Goal: Information Seeking & Learning: Compare options

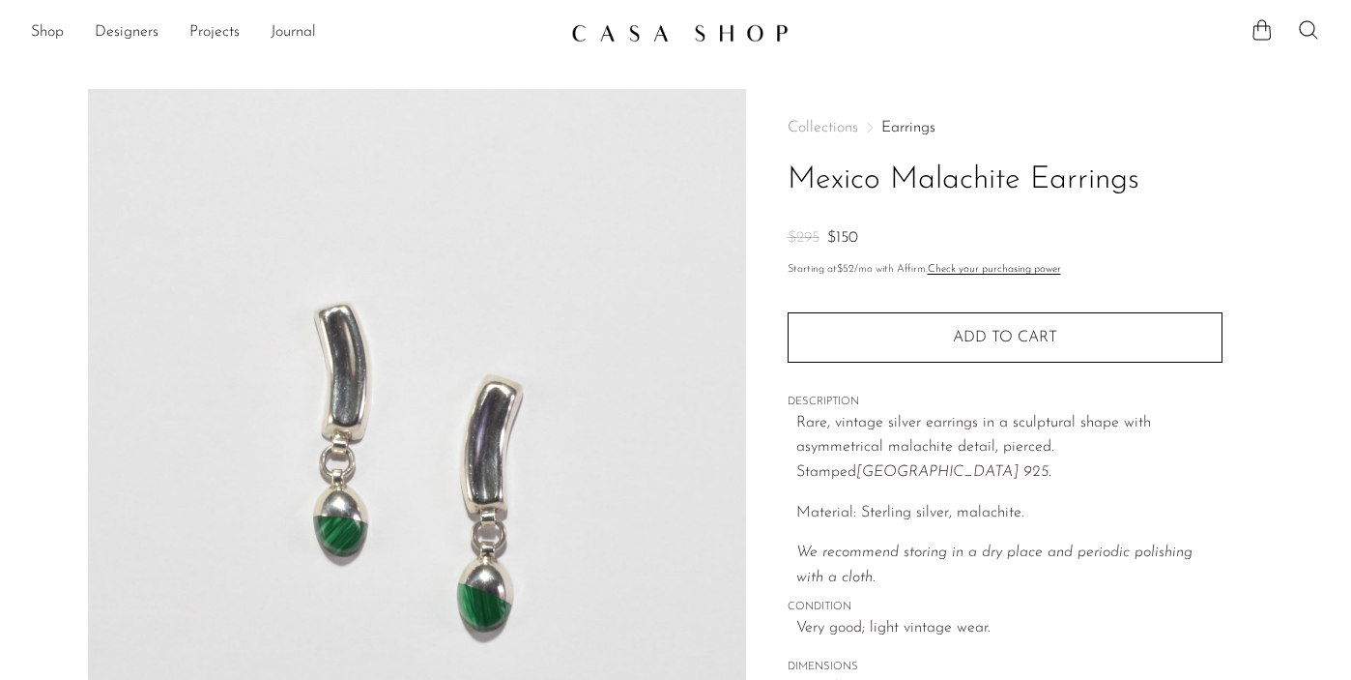
scroll to position [132, 0]
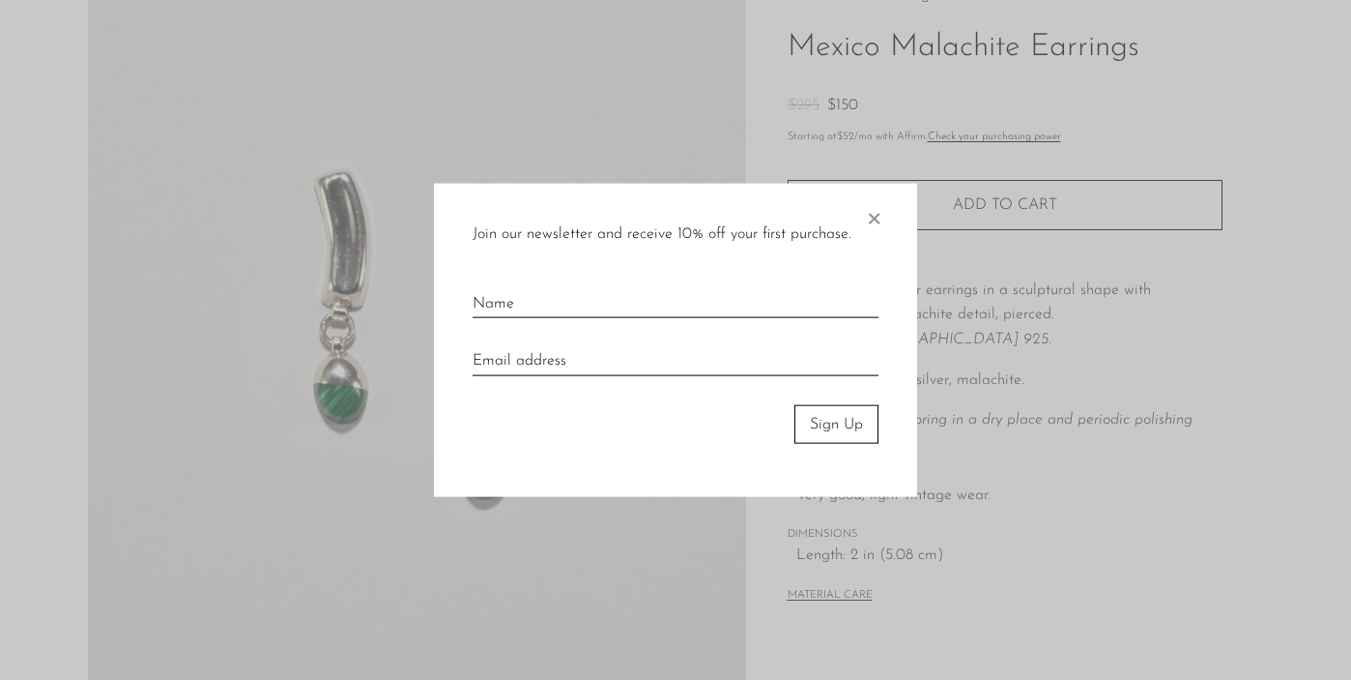
click at [727, 291] on input "text" at bounding box center [676, 297] width 406 height 43
click at [704, 303] on input "text" at bounding box center [676, 297] width 406 height 43
type input "maggie"
click at [634, 360] on input "email" at bounding box center [676, 354] width 406 height 43
type input "odonnellmaggie2@gmail.com"
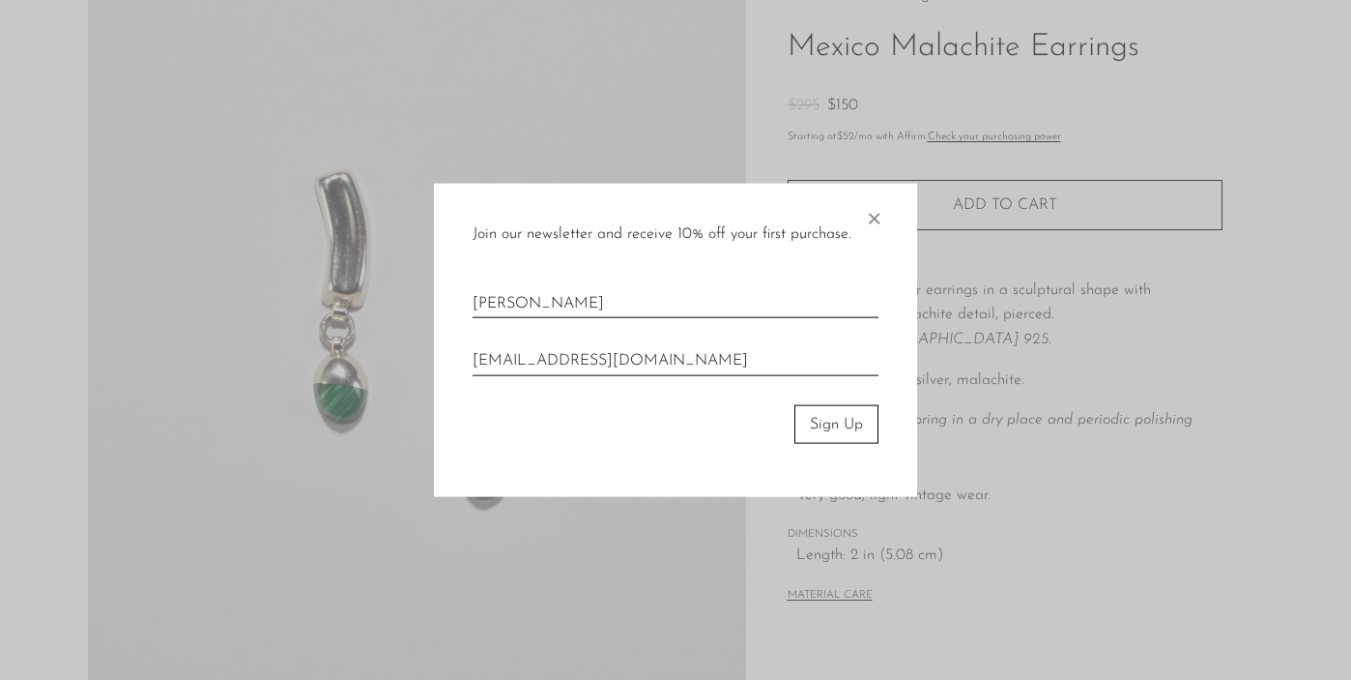
click at [824, 423] on button "Sign Up" at bounding box center [837, 423] width 84 height 39
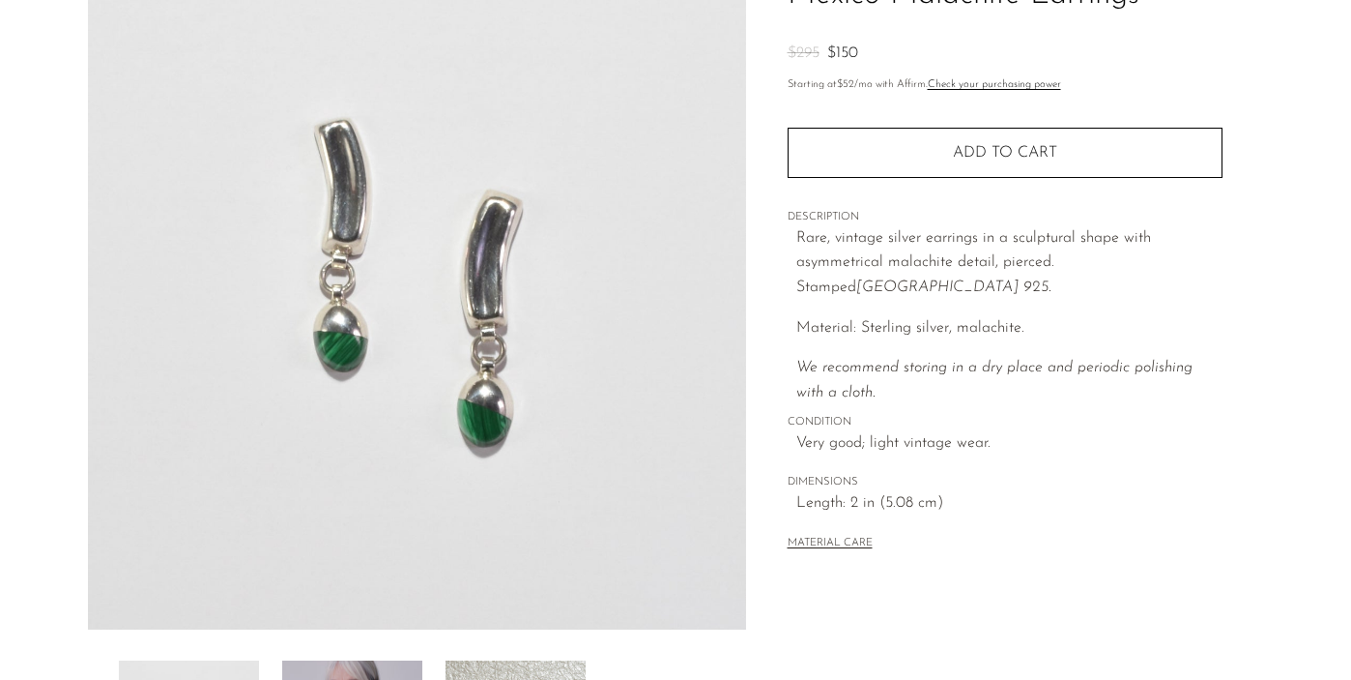
scroll to position [519, 0]
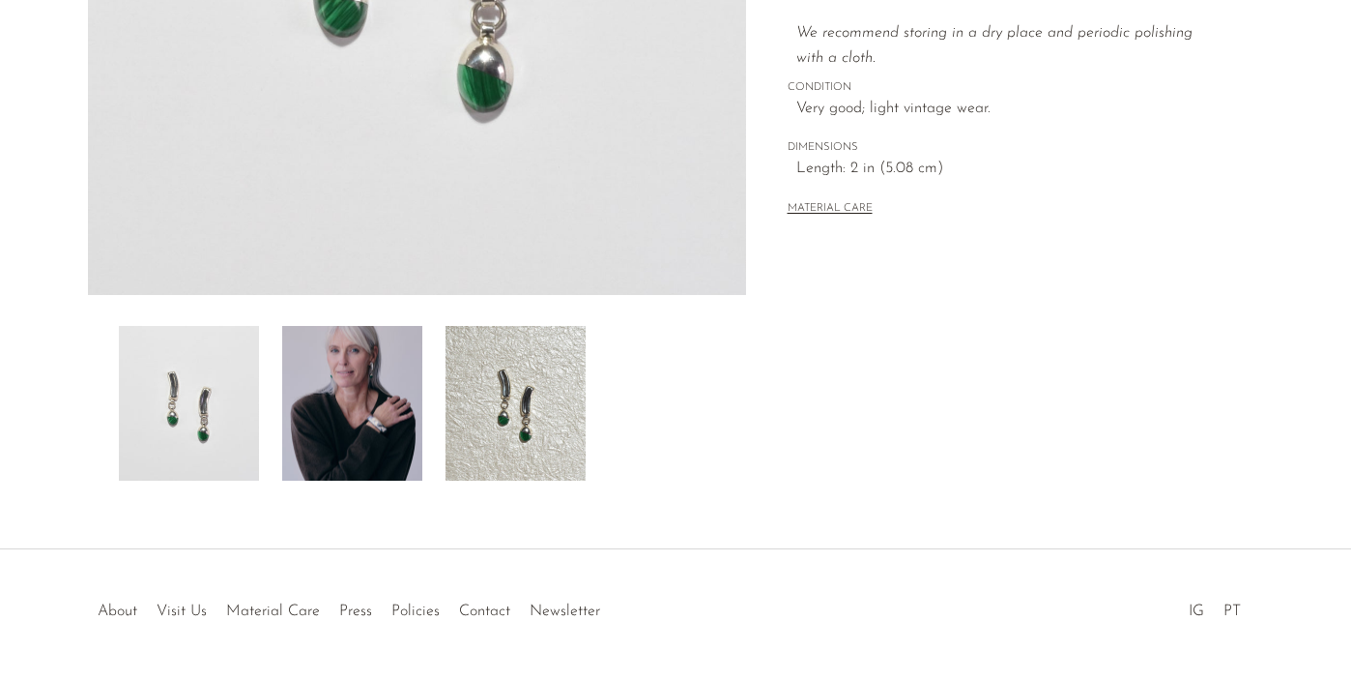
click at [538, 421] on img at bounding box center [516, 403] width 140 height 155
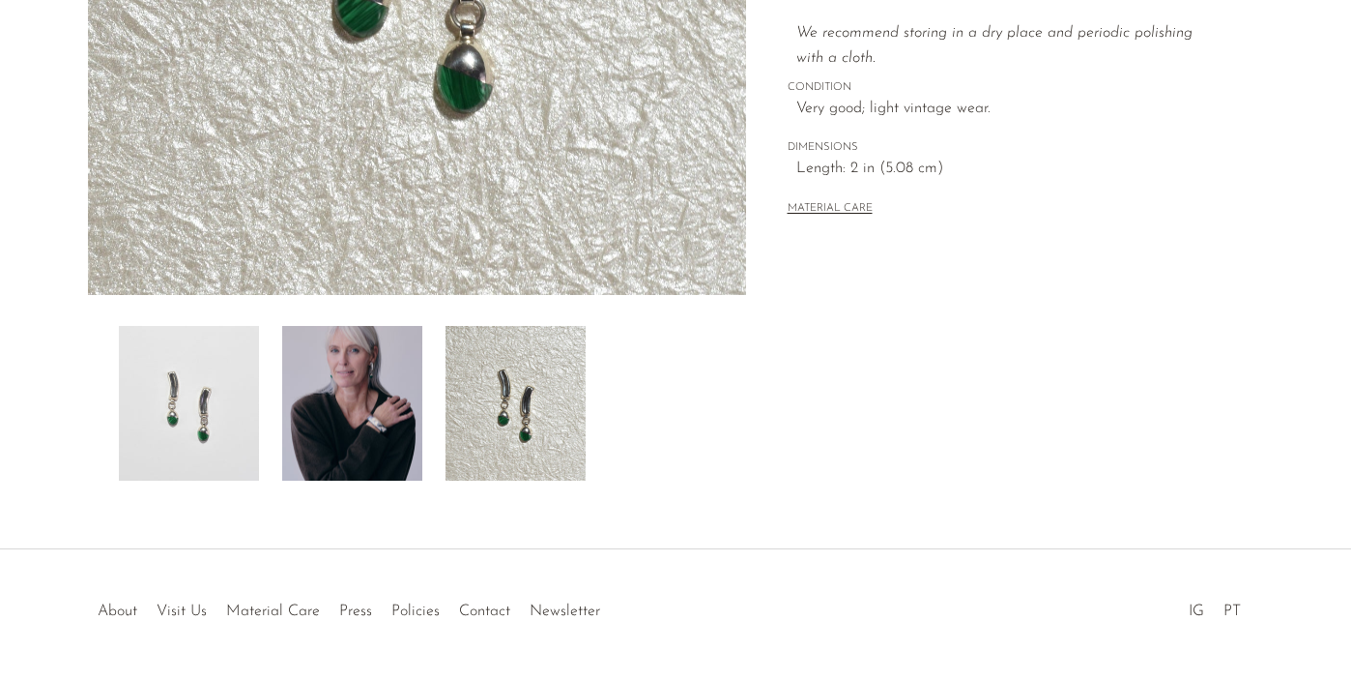
click at [392, 399] on img at bounding box center [352, 403] width 140 height 155
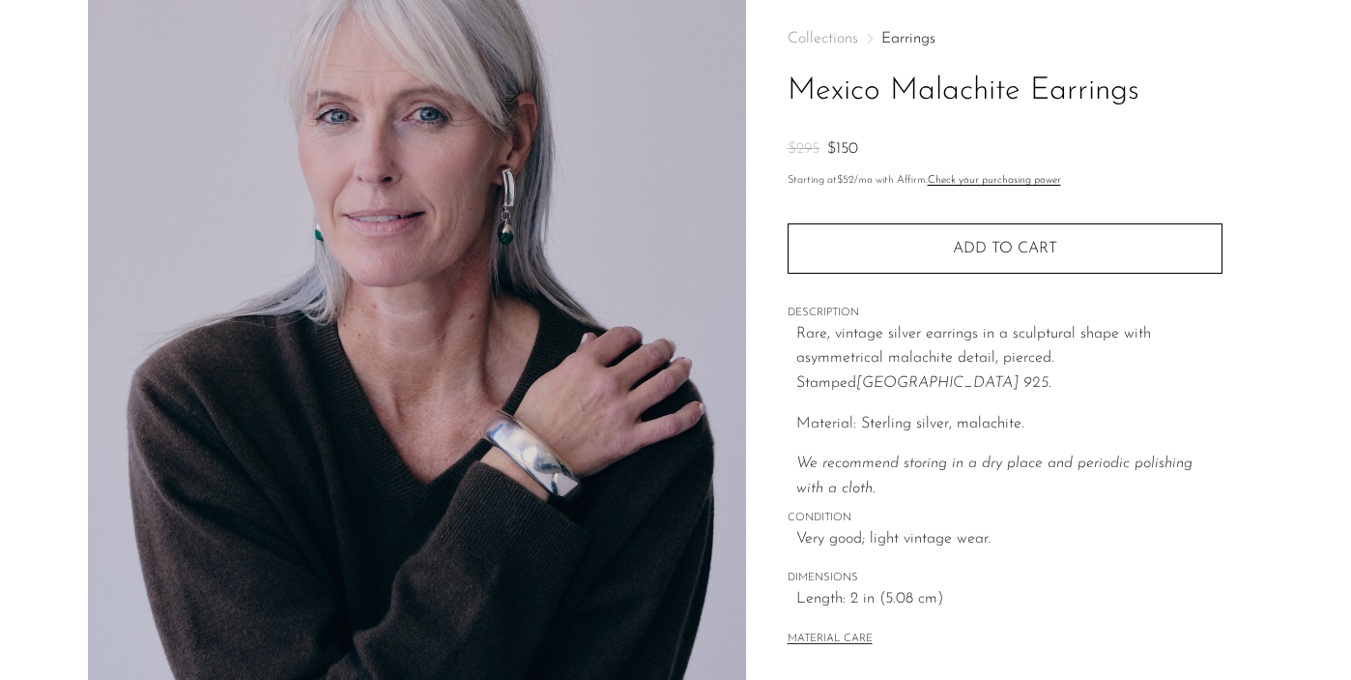
scroll to position [0, 0]
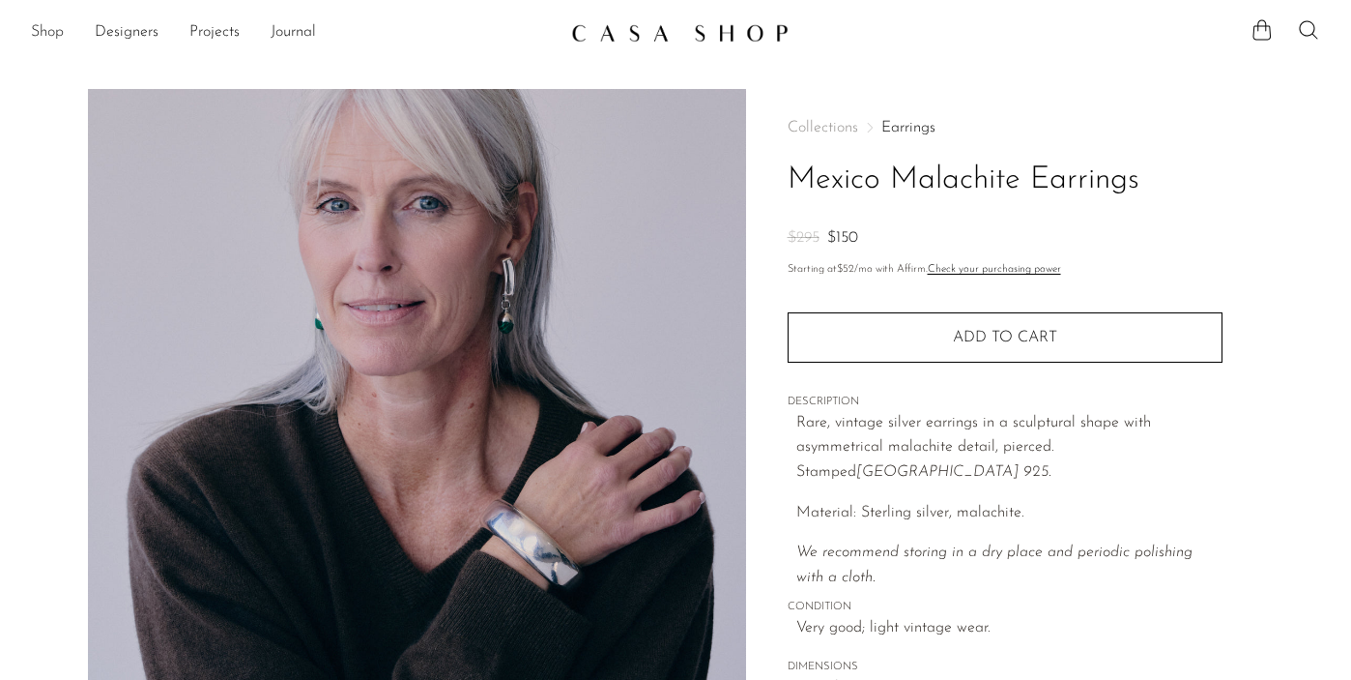
click at [57, 38] on link "Shop" at bounding box center [47, 32] width 33 height 25
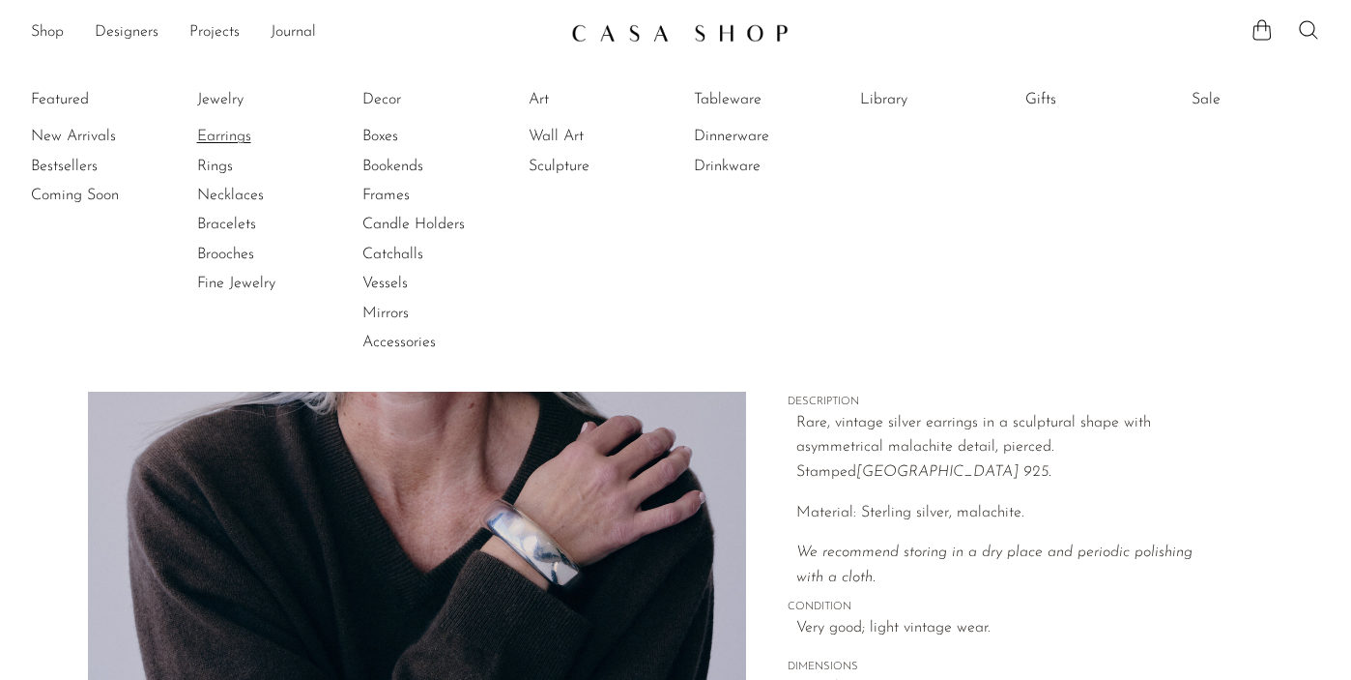
click at [233, 134] on link "Earrings" at bounding box center [269, 136] width 145 height 21
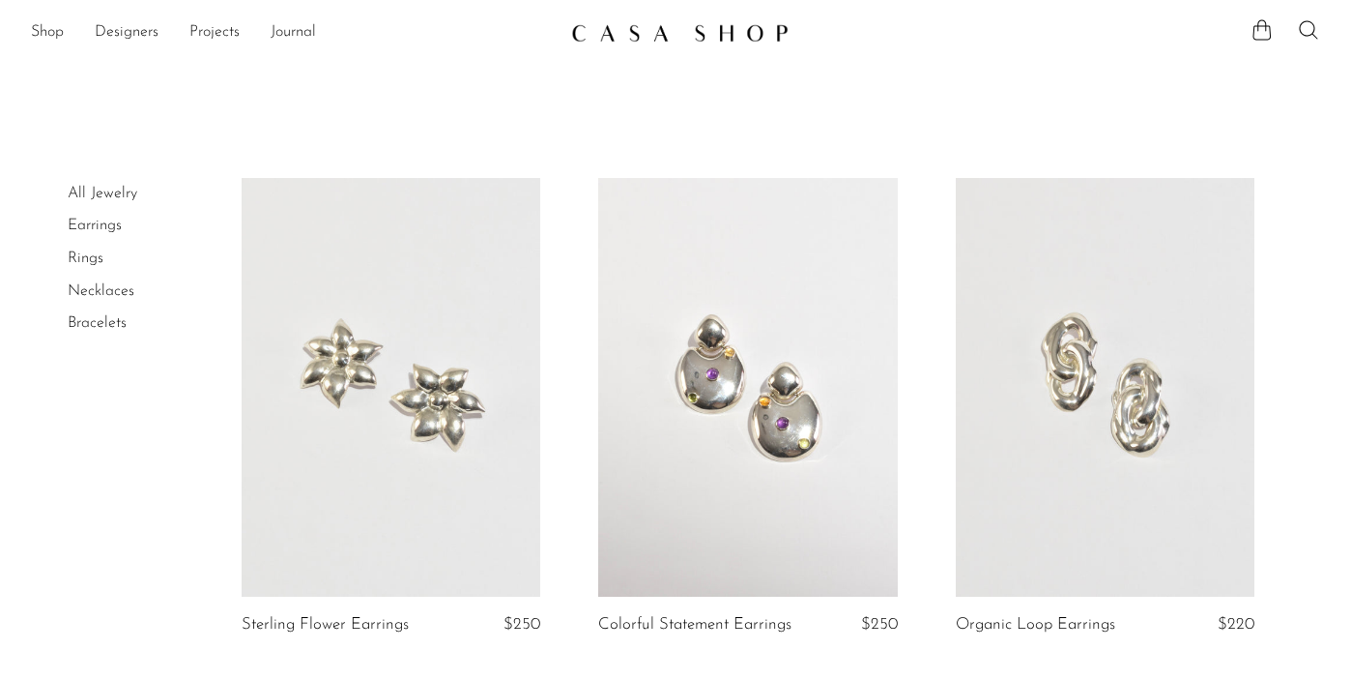
click at [675, 496] on link at bounding box center [747, 387] width 299 height 419
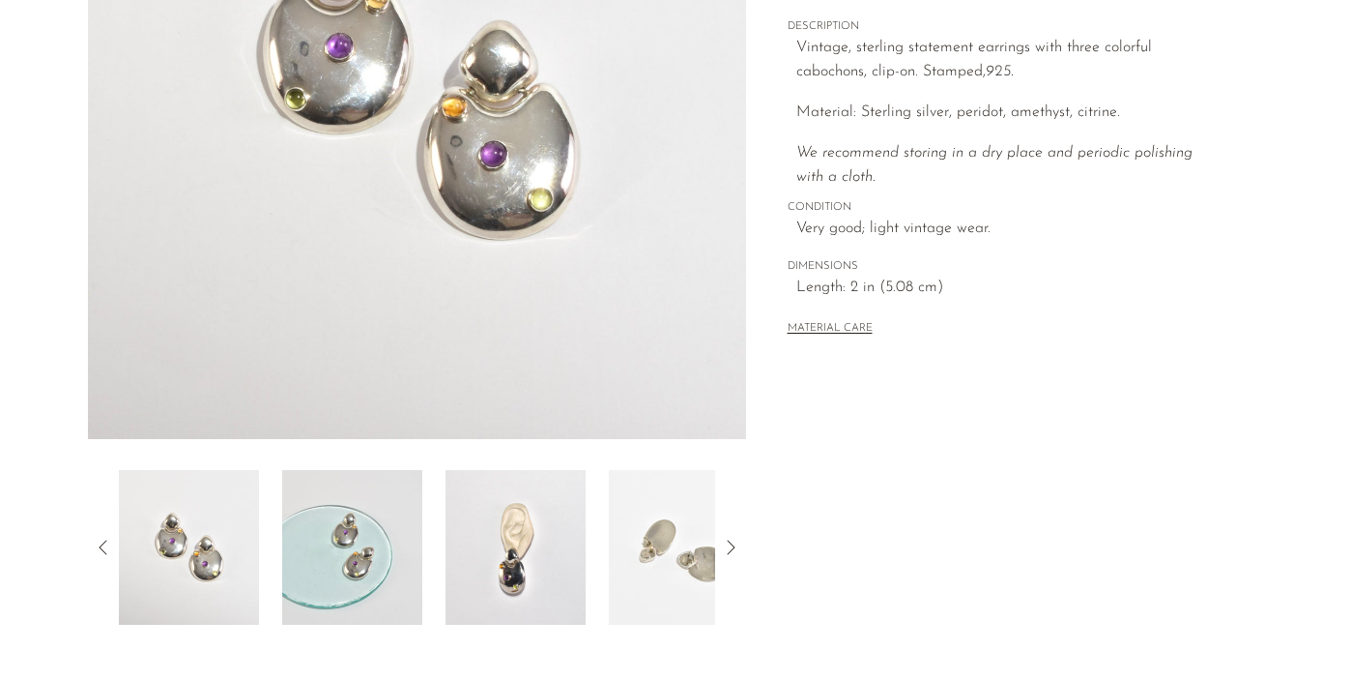
scroll to position [385, 0]
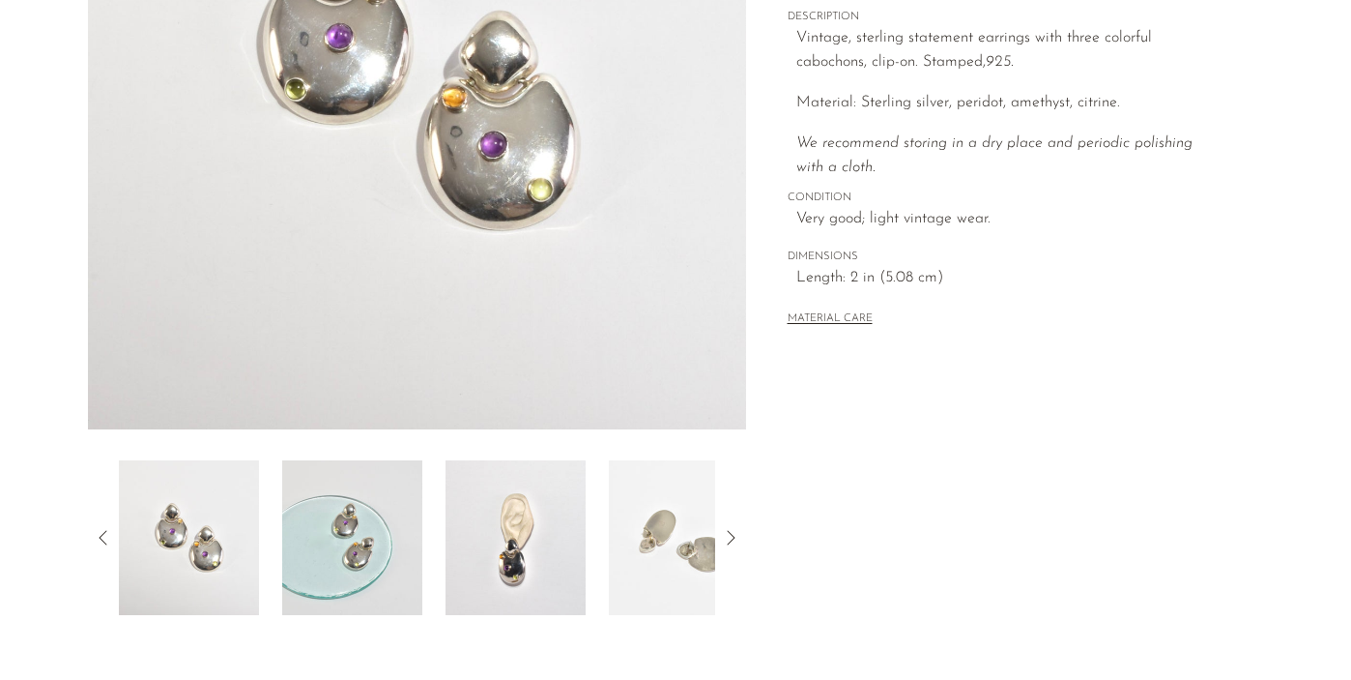
click at [472, 540] on img at bounding box center [516, 537] width 140 height 155
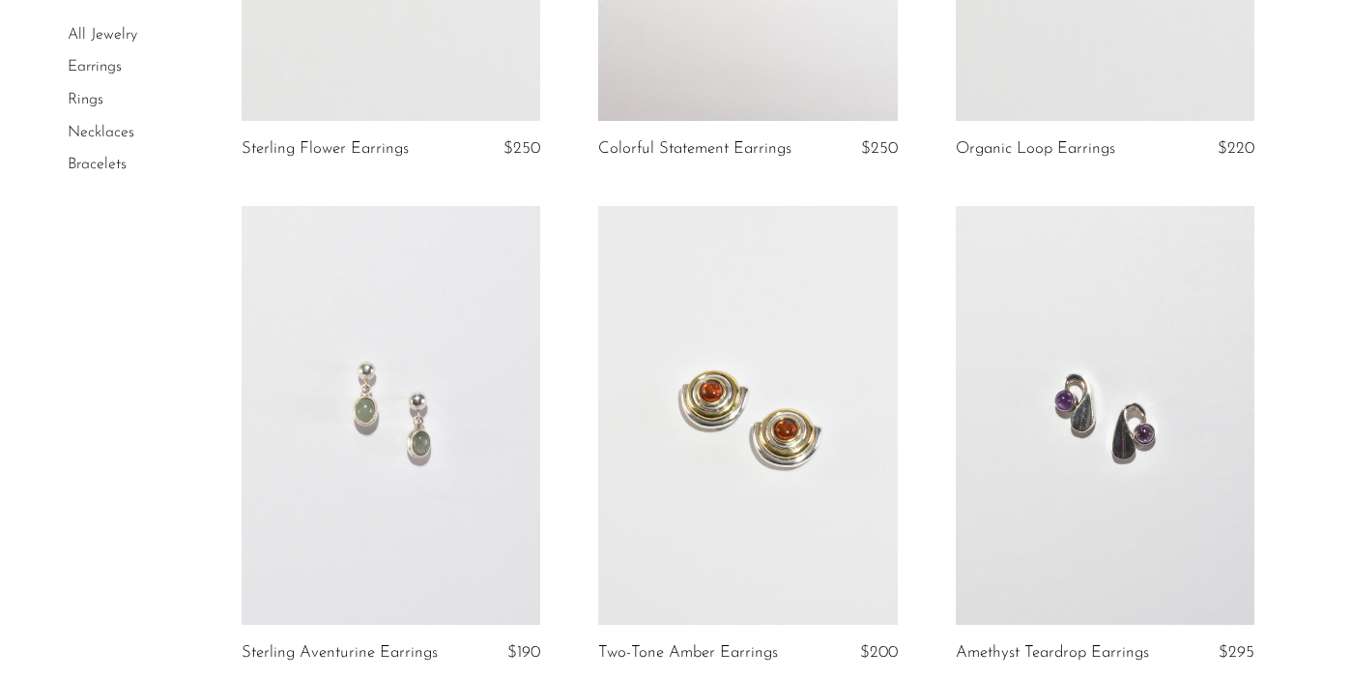
scroll to position [545, 0]
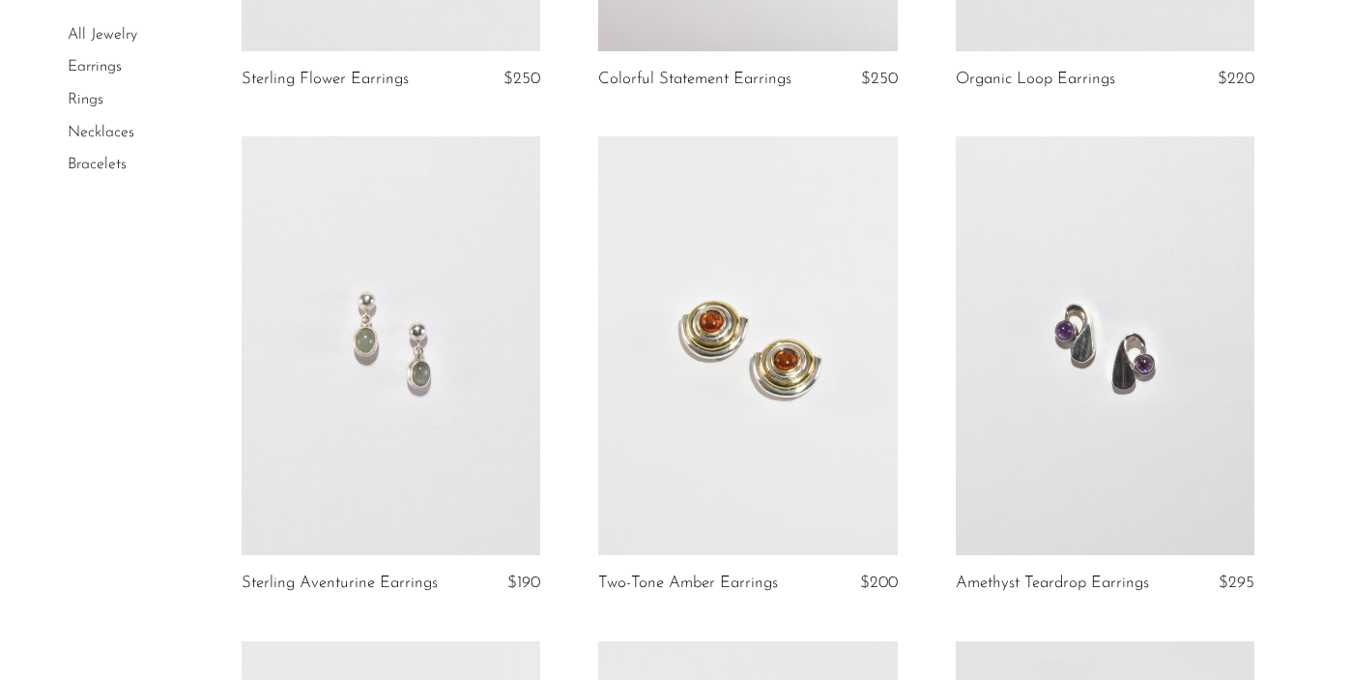
click at [487, 506] on link at bounding box center [391, 345] width 299 height 419
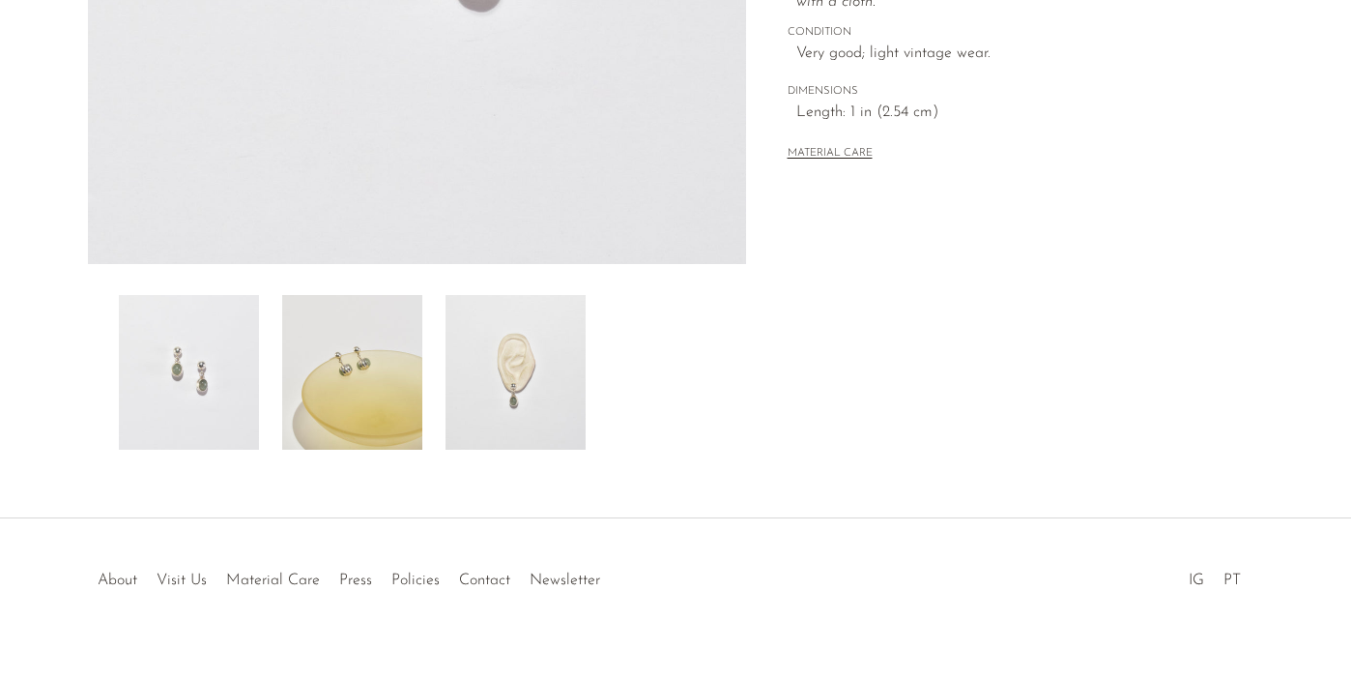
scroll to position [579, 0]
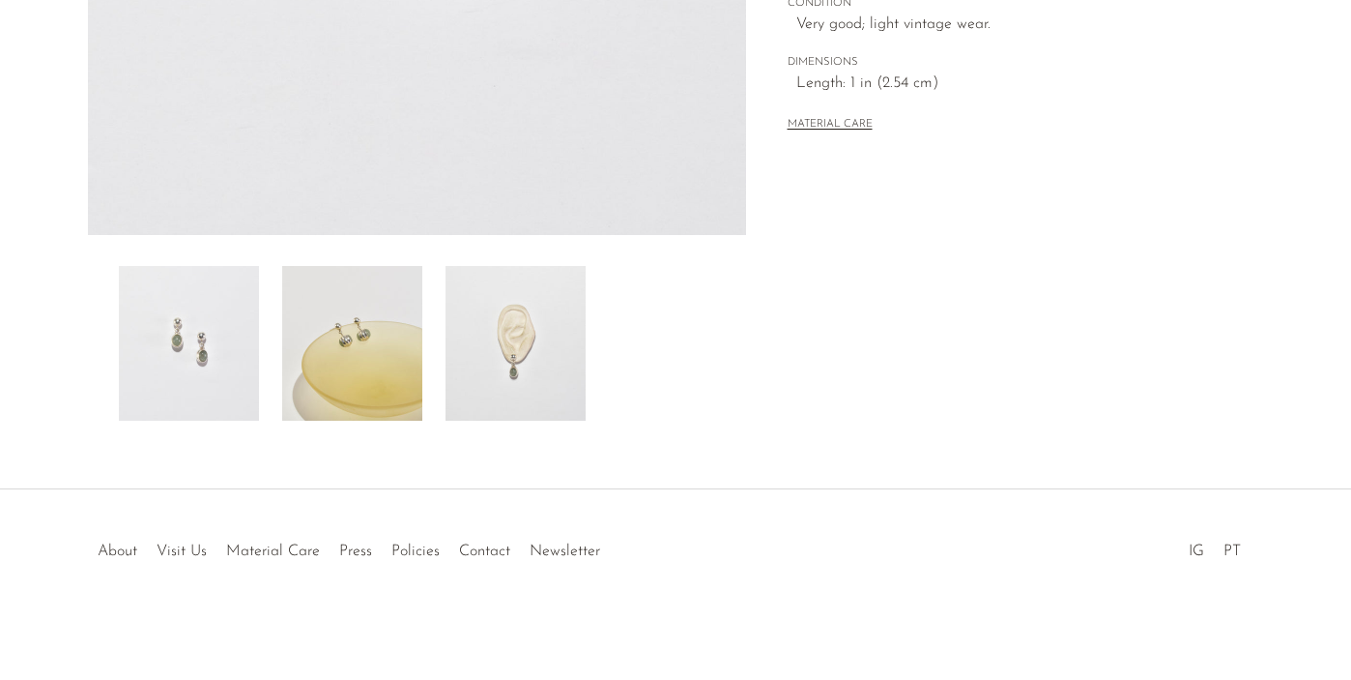
click at [505, 362] on img at bounding box center [516, 343] width 140 height 155
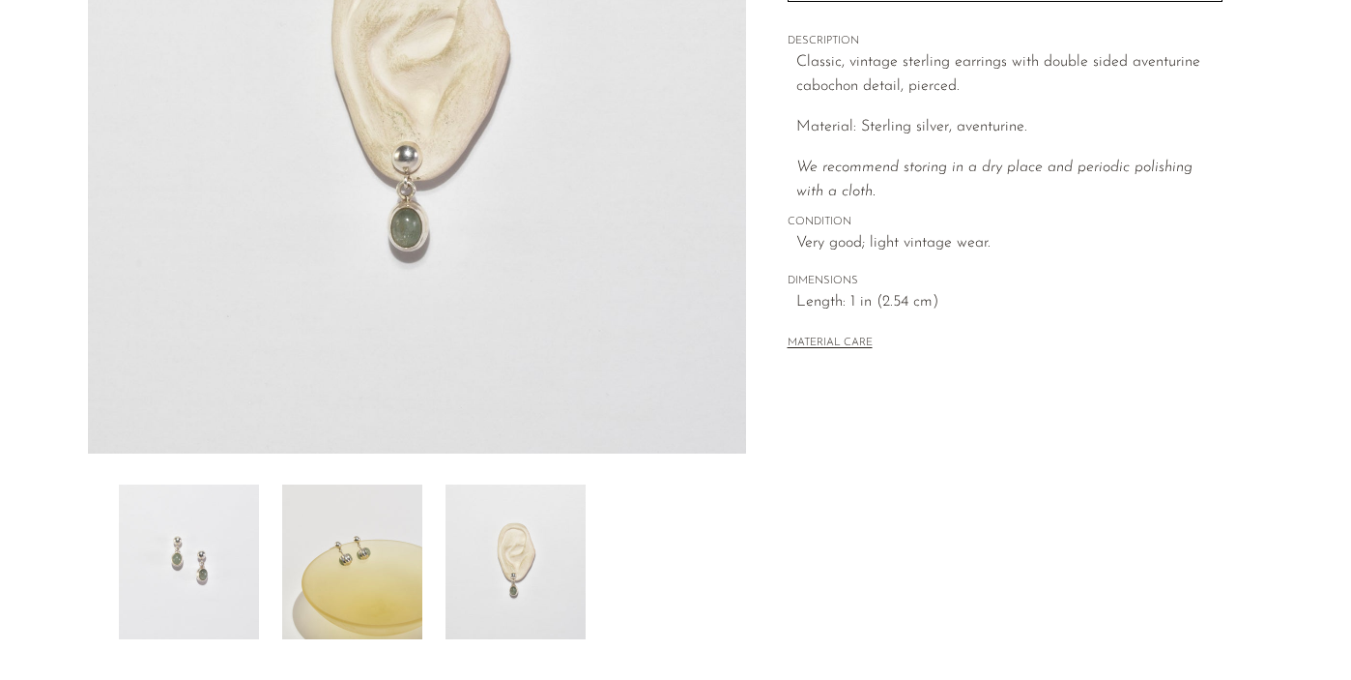
scroll to position [346, 0]
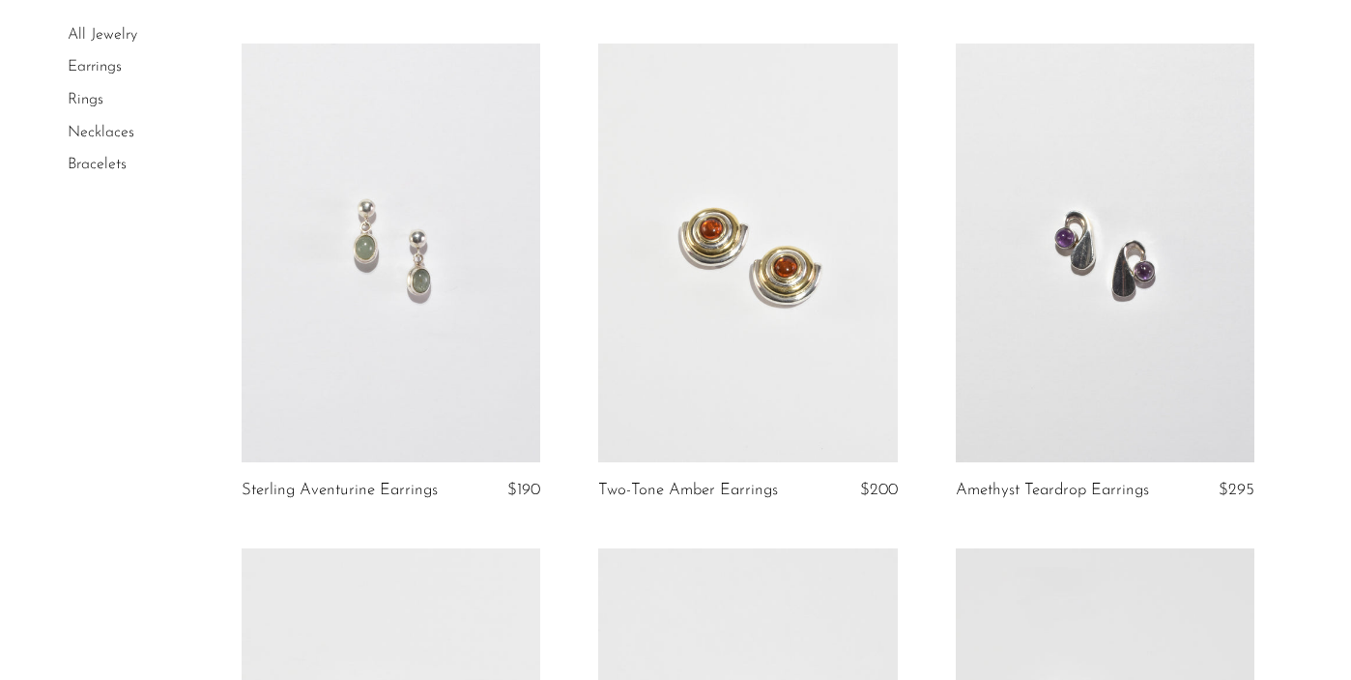
scroll to position [682, 0]
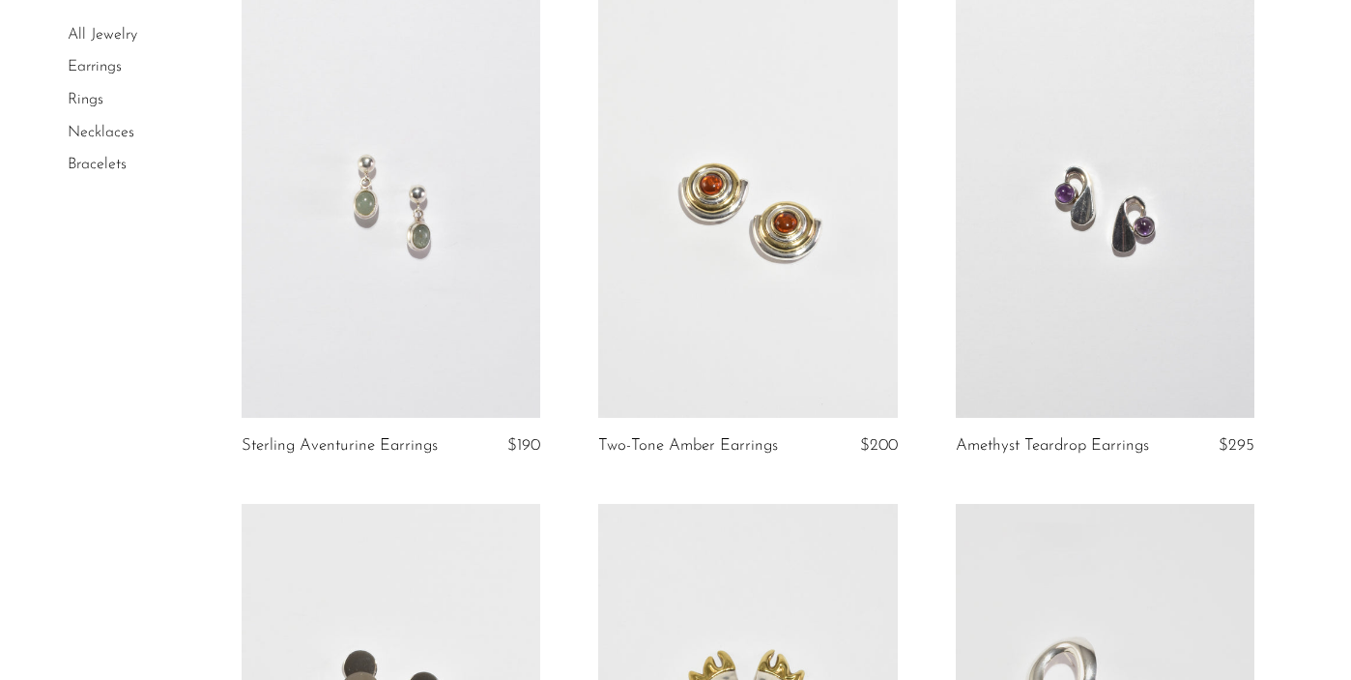
click at [787, 369] on link at bounding box center [747, 208] width 299 height 419
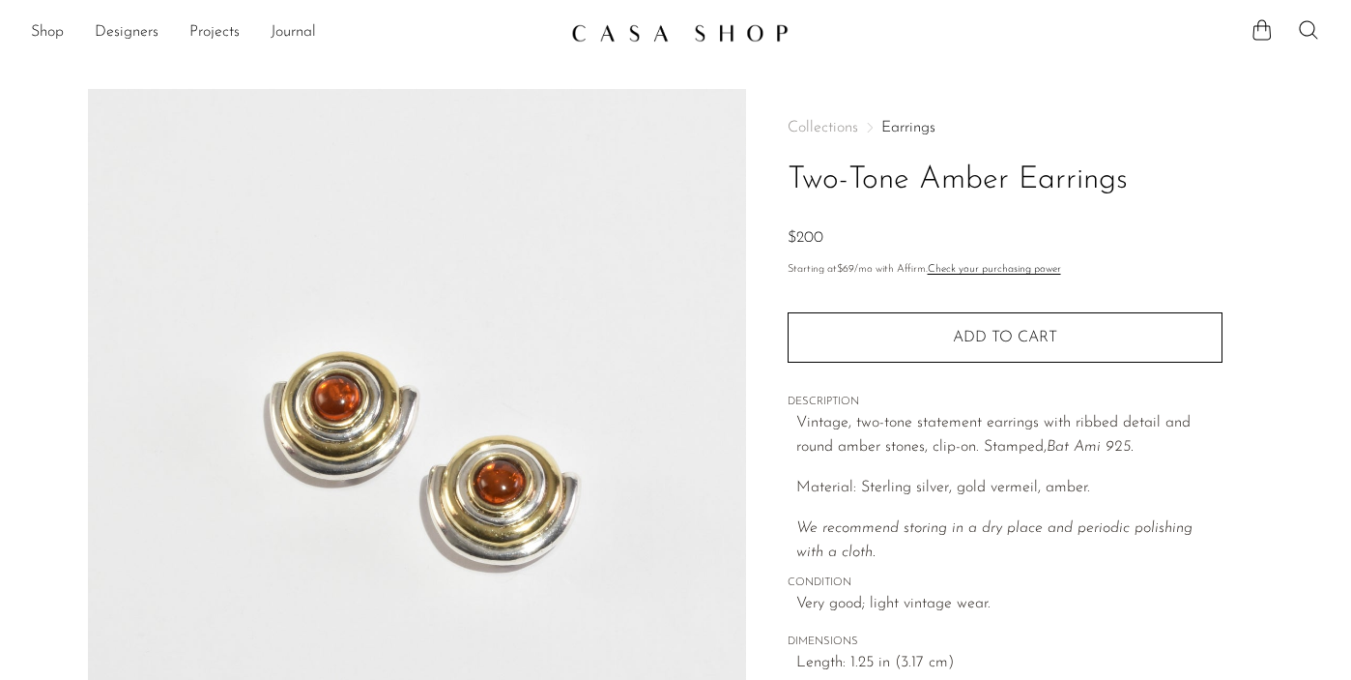
scroll to position [418, 0]
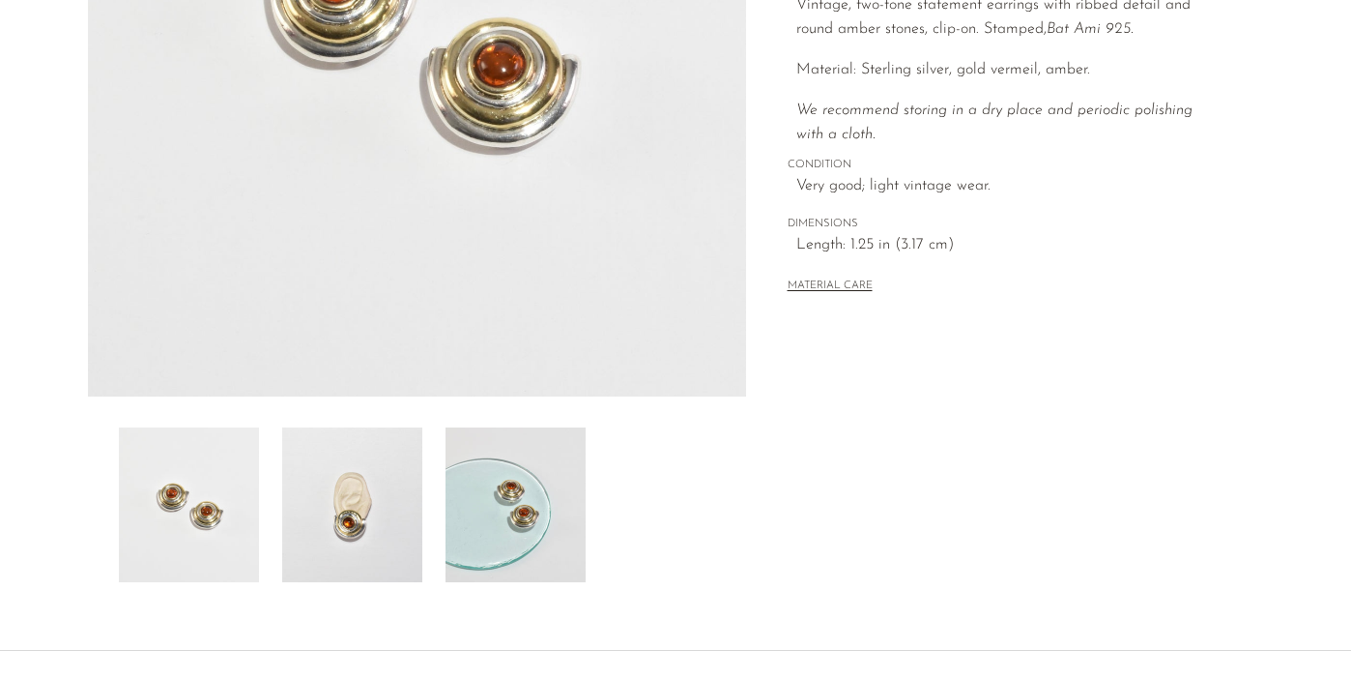
click at [523, 522] on img at bounding box center [516, 504] width 140 height 155
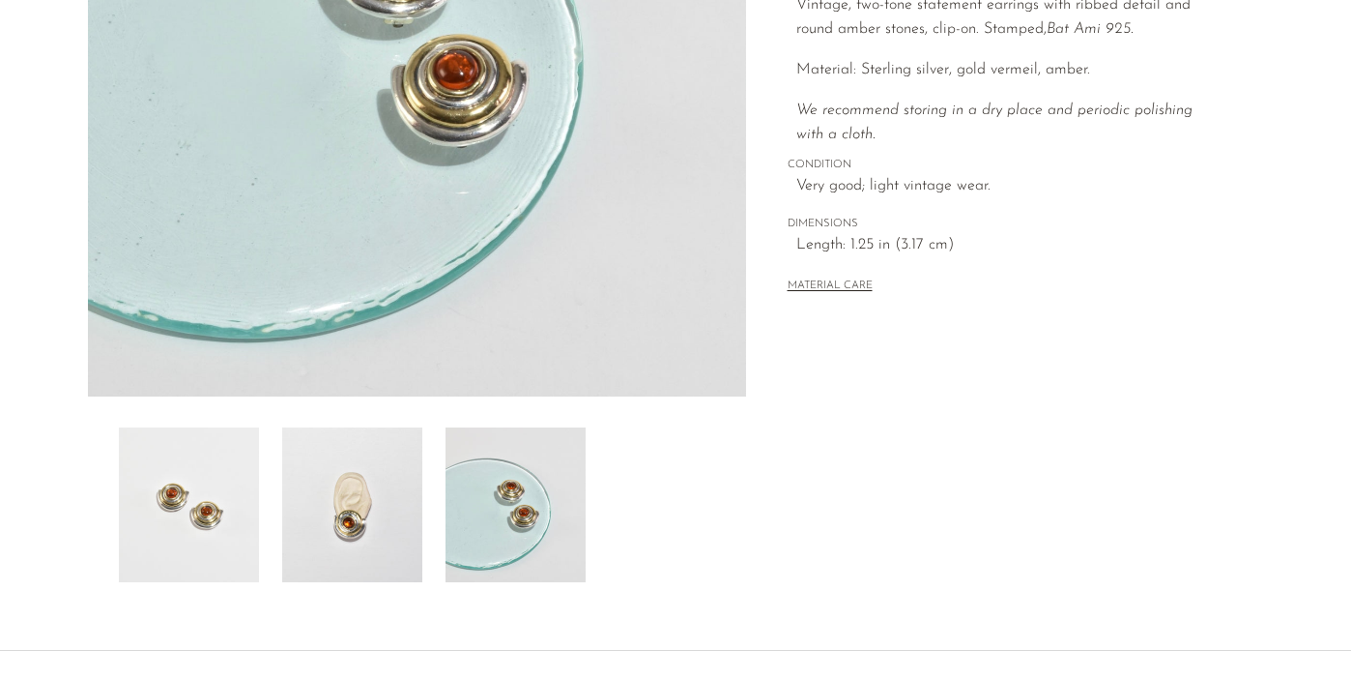
click at [372, 538] on img at bounding box center [352, 504] width 140 height 155
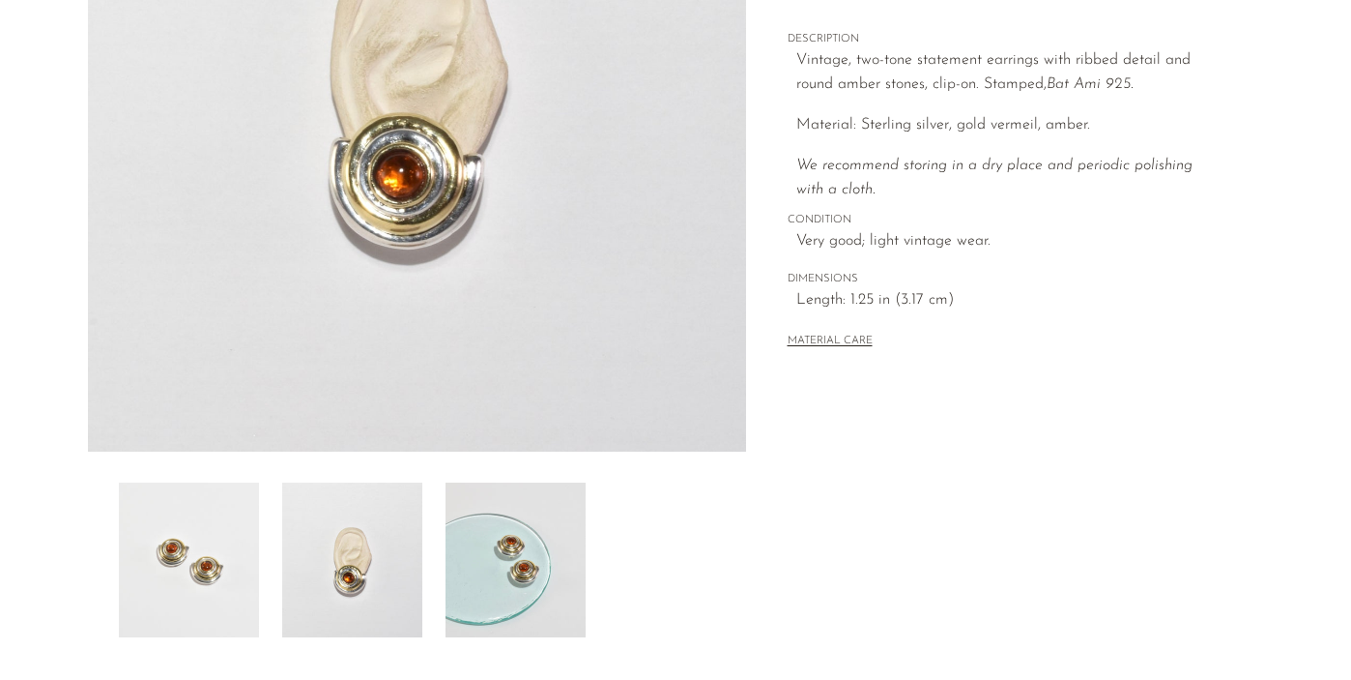
scroll to position [362, 0]
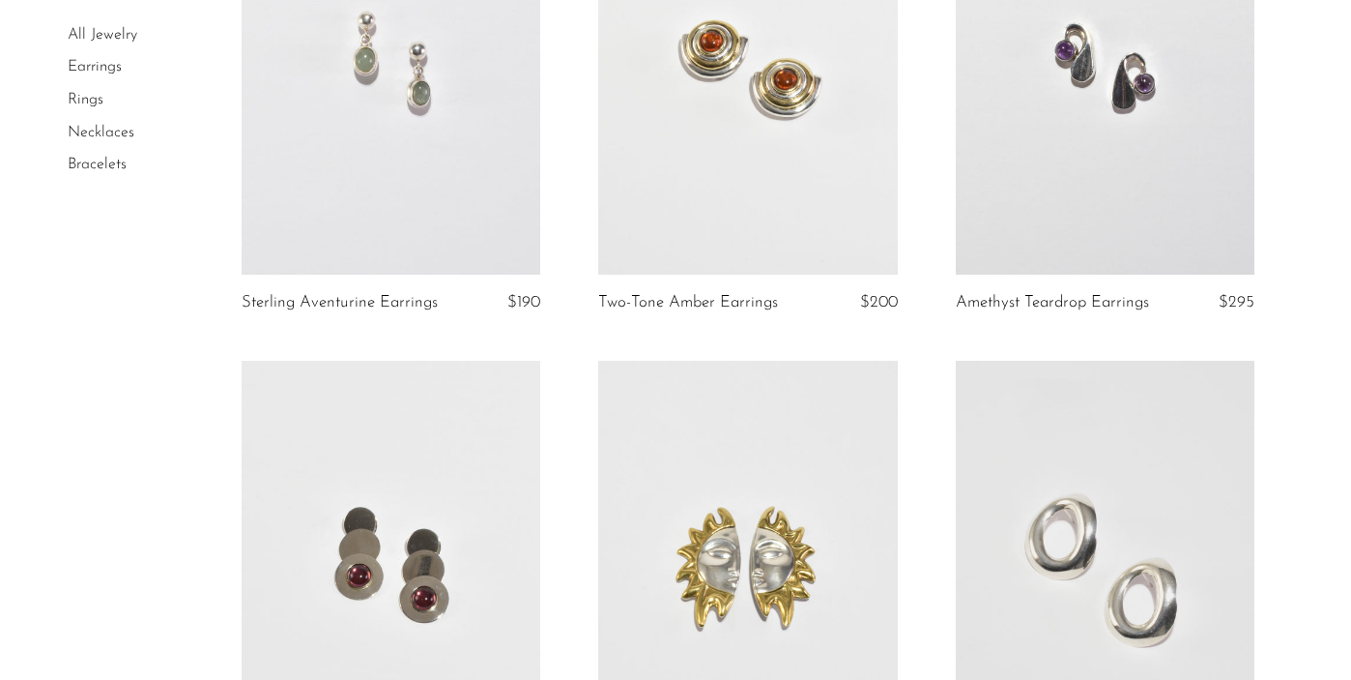
scroll to position [1126, 0]
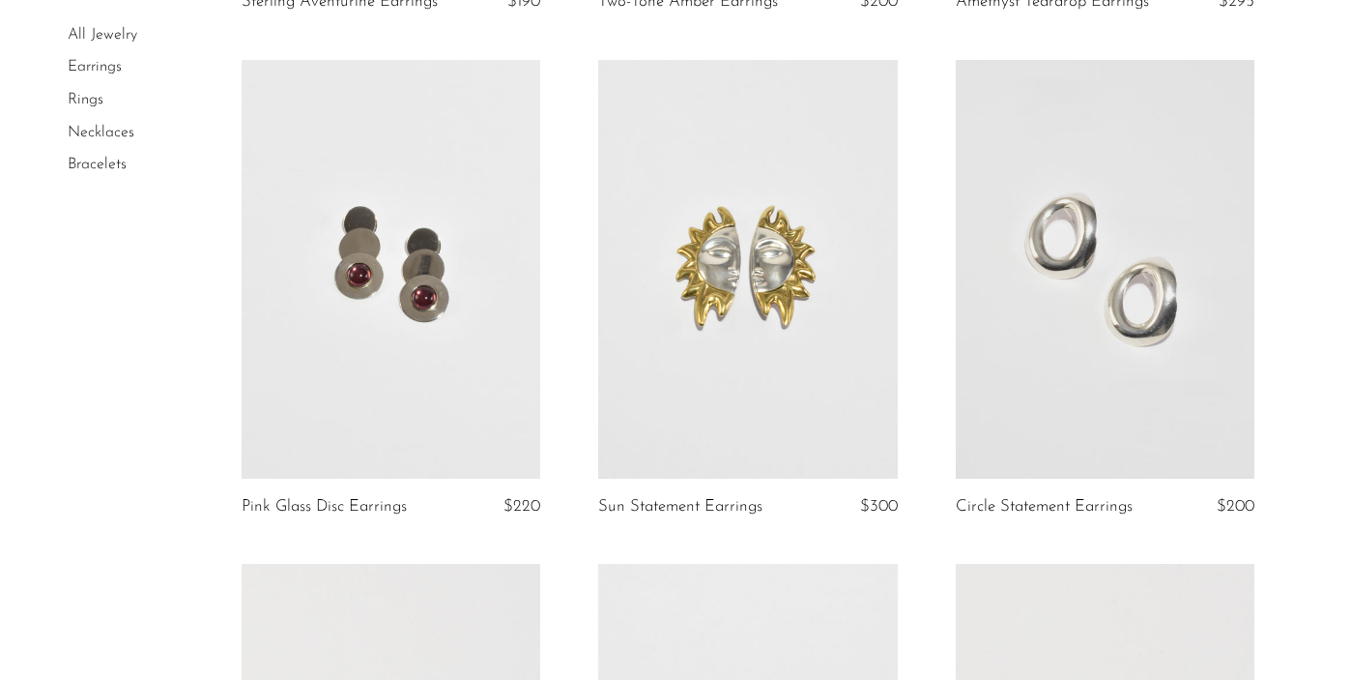
click at [492, 426] on link at bounding box center [391, 269] width 299 height 419
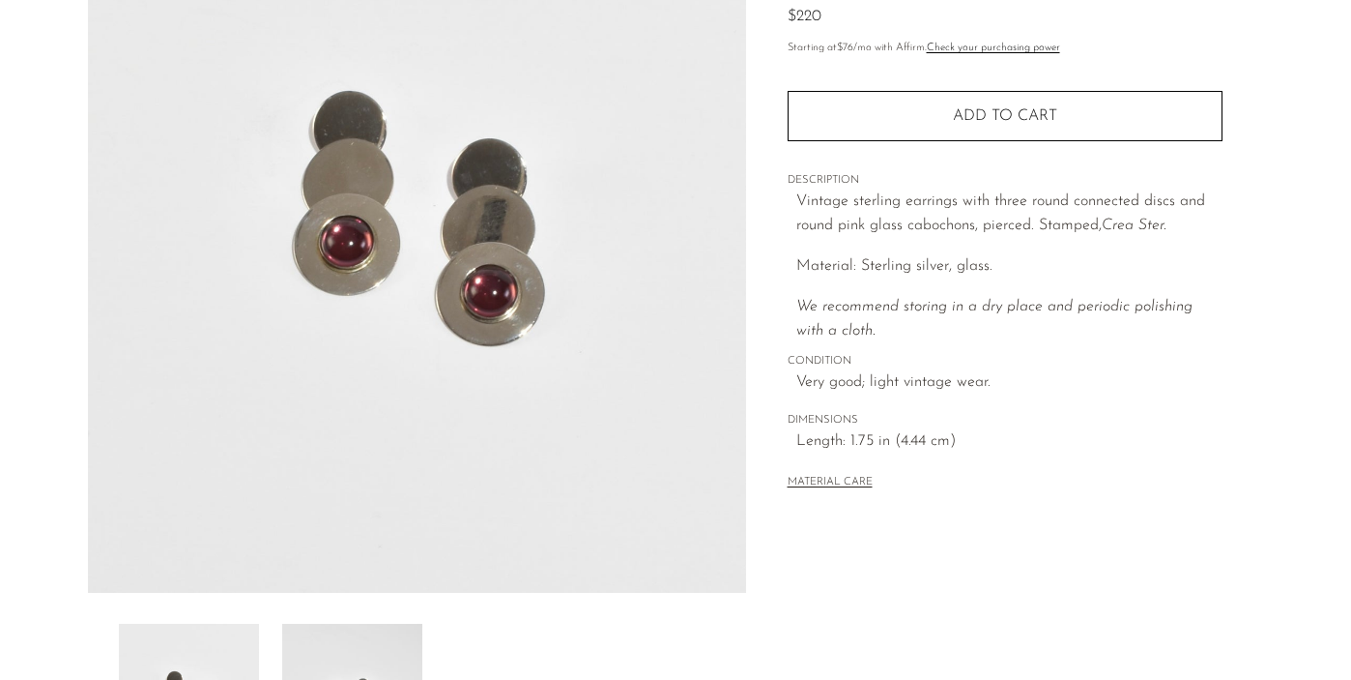
scroll to position [324, 0]
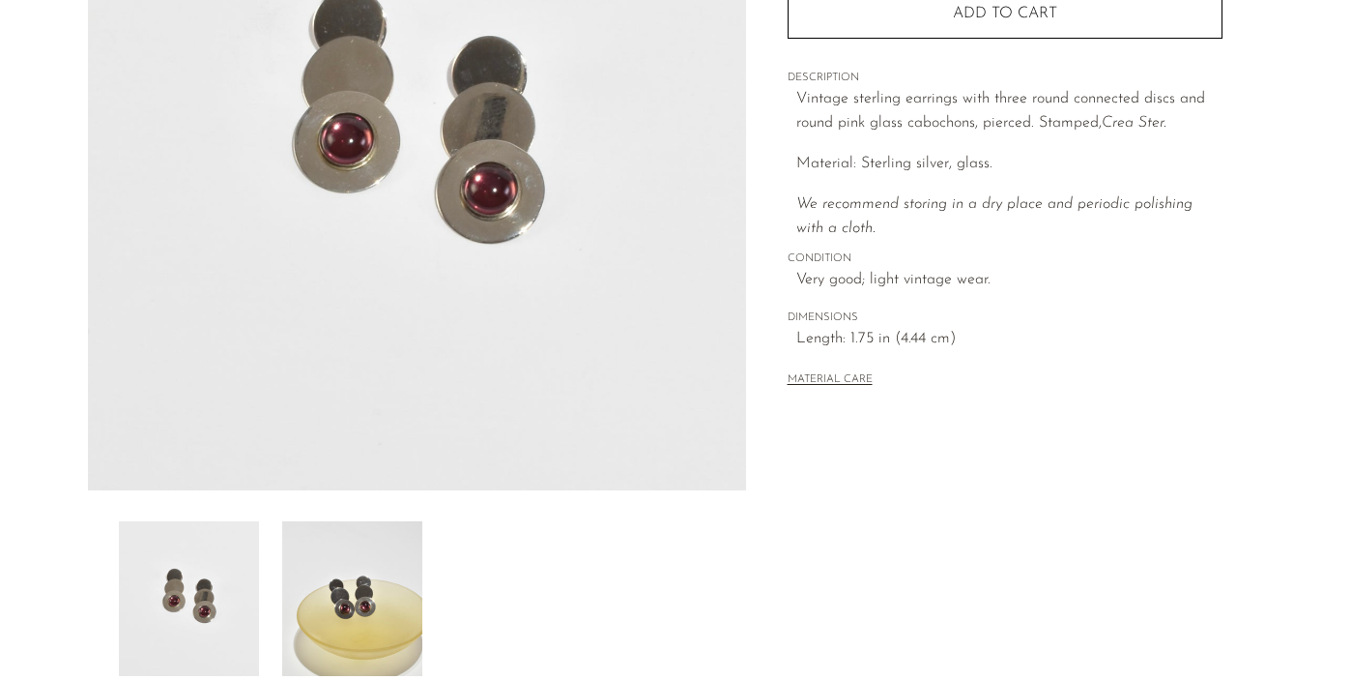
click at [372, 610] on img at bounding box center [352, 598] width 140 height 155
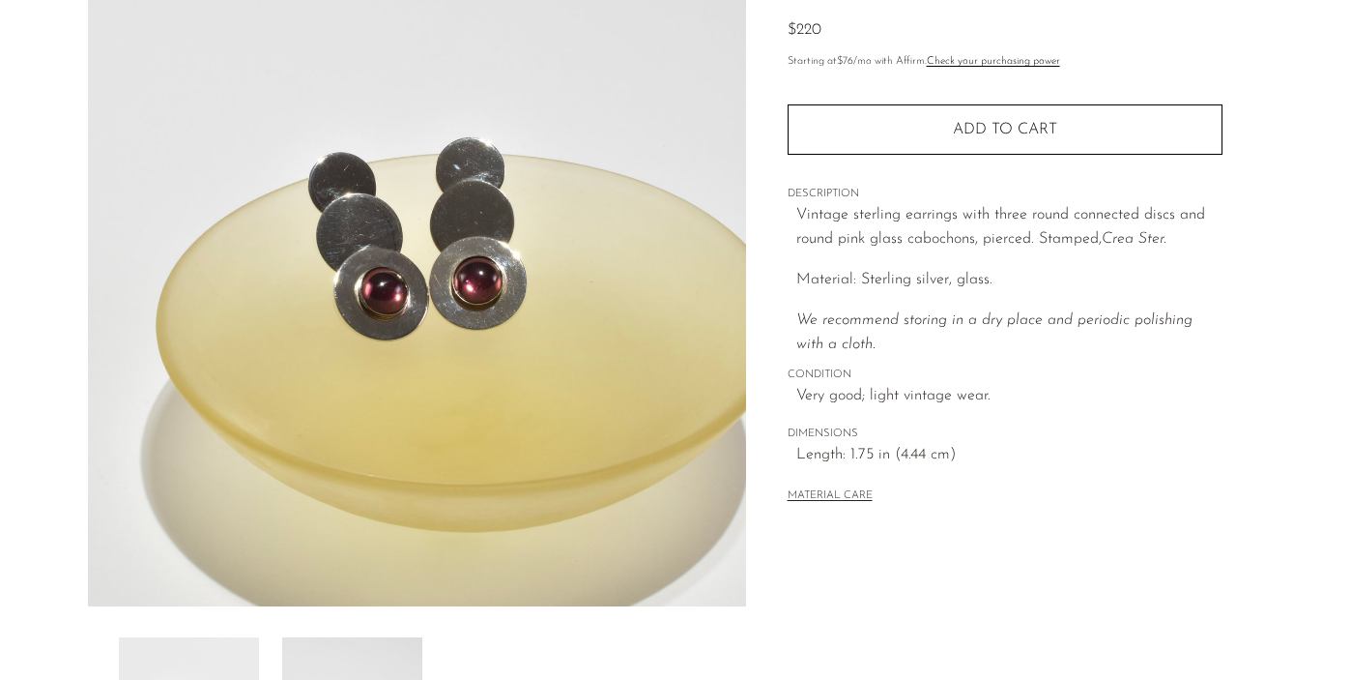
scroll to position [155, 0]
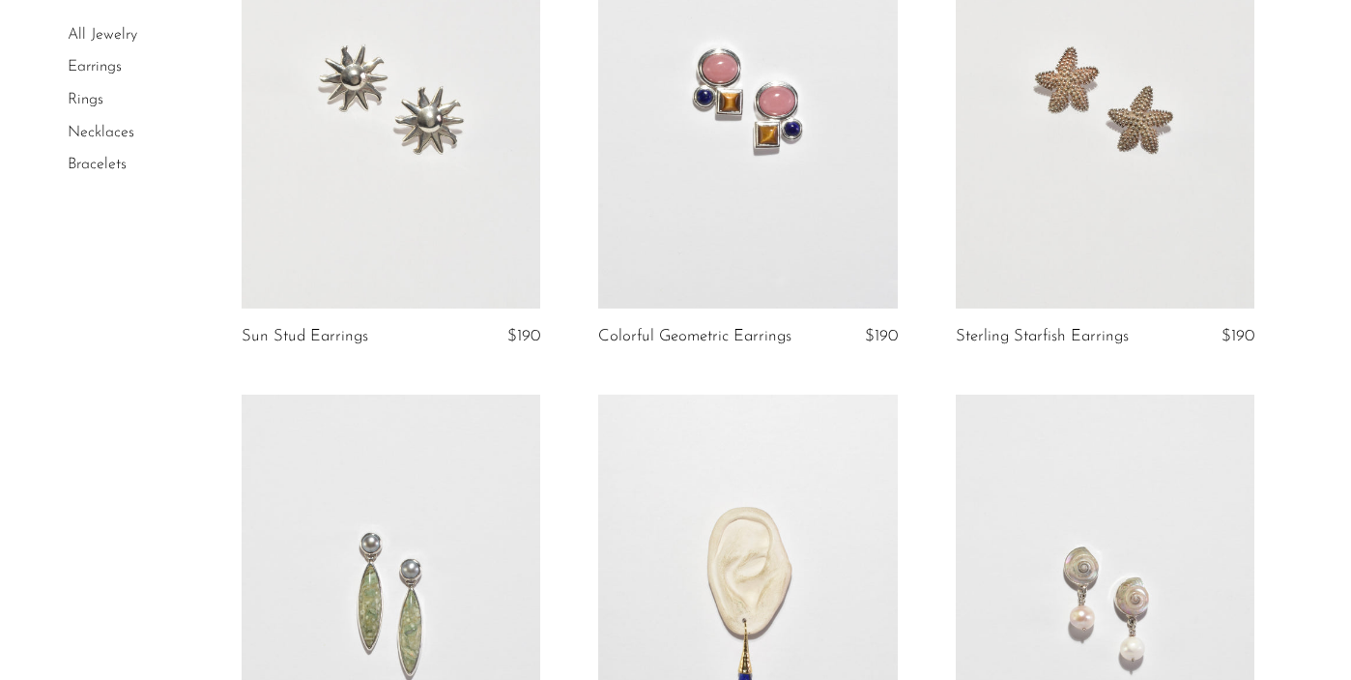
scroll to position [2170, 0]
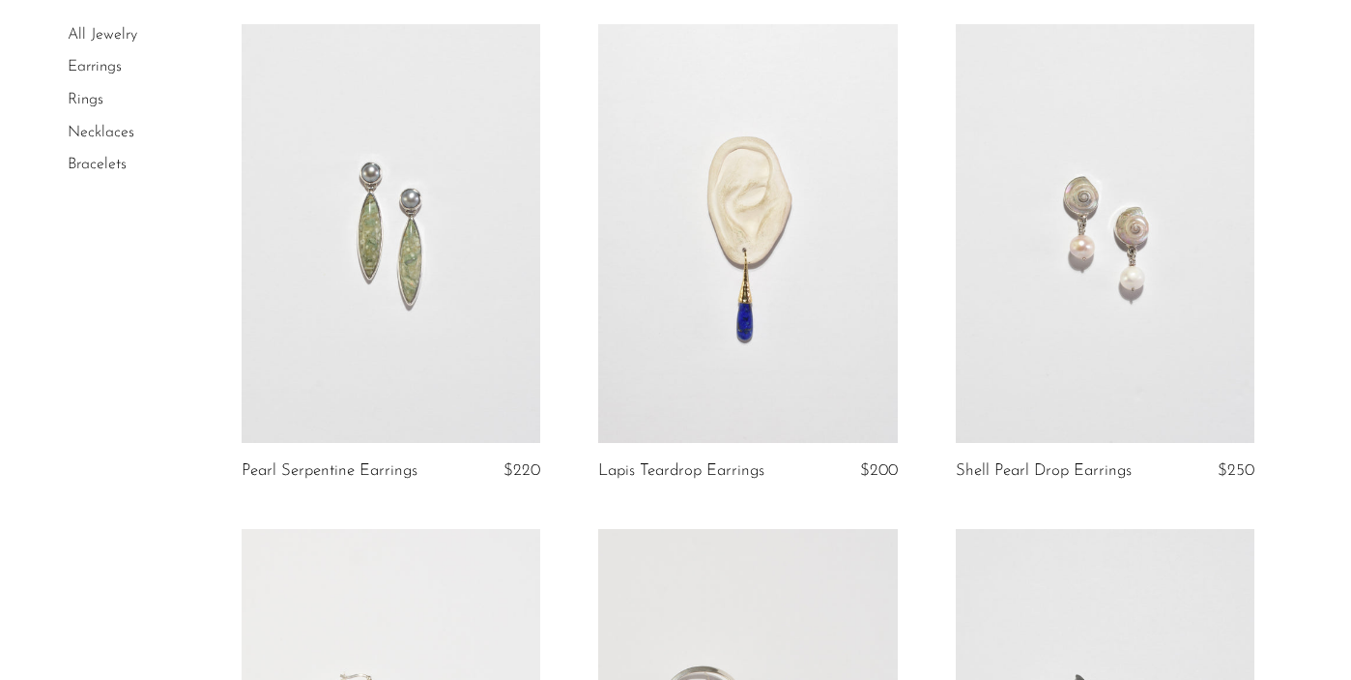
click at [820, 396] on link at bounding box center [747, 233] width 299 height 419
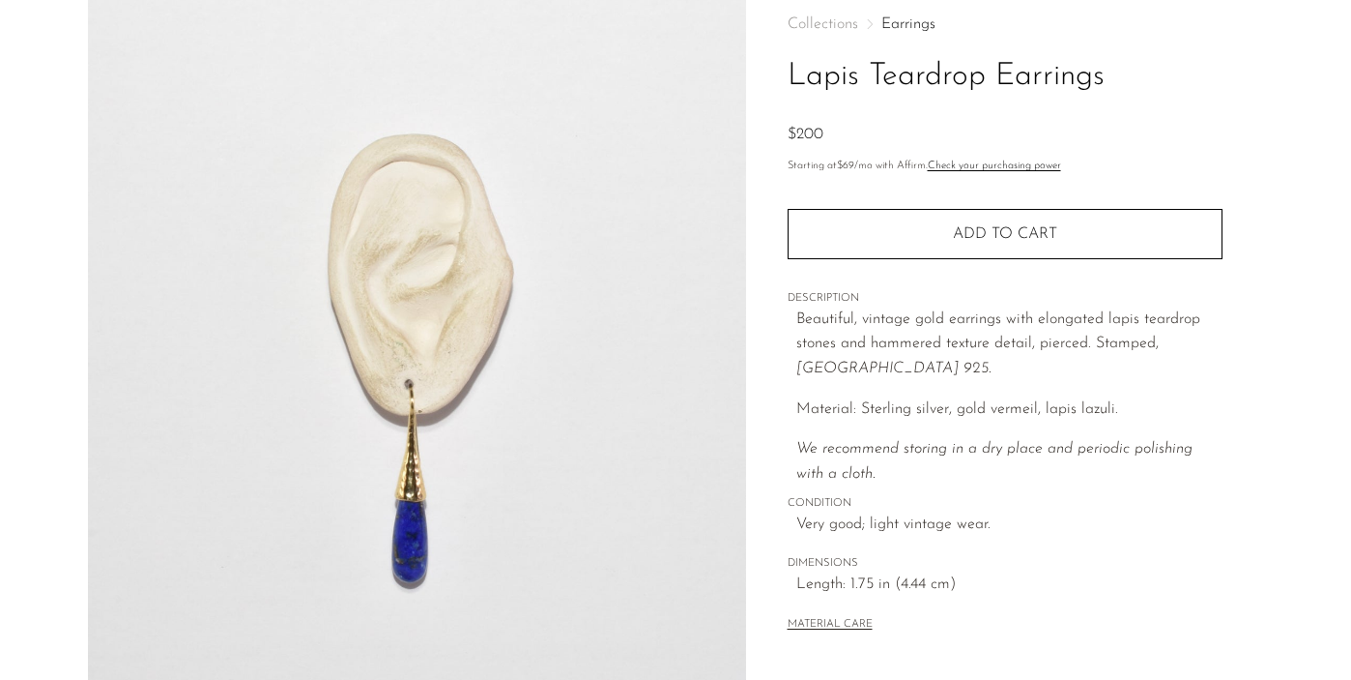
scroll to position [168, 0]
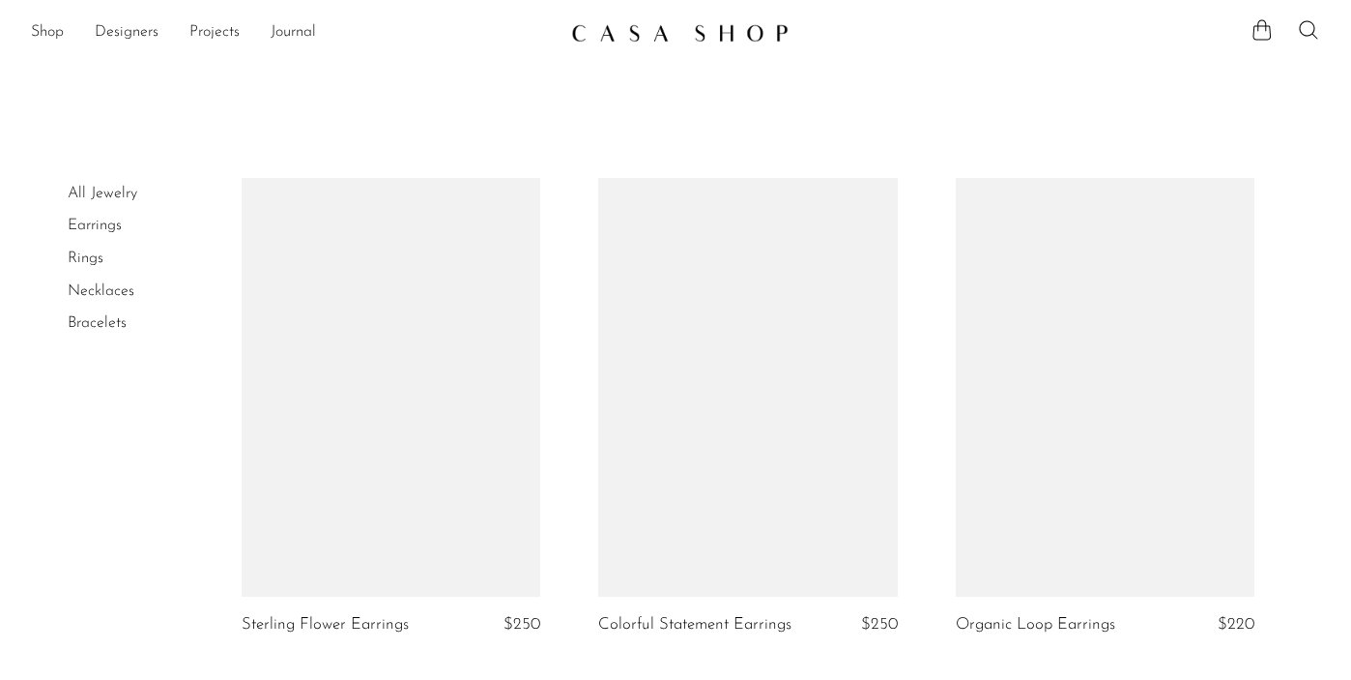
scroll to position [2170, 0]
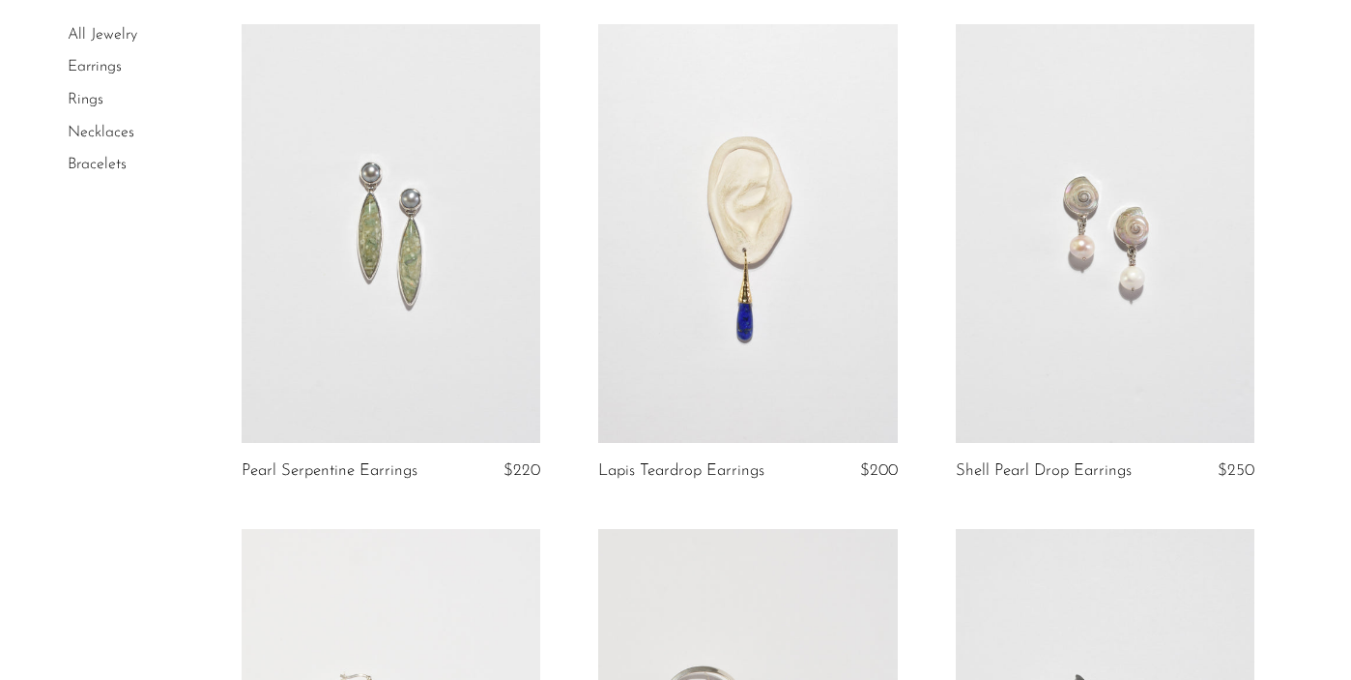
click at [389, 376] on link at bounding box center [391, 233] width 299 height 419
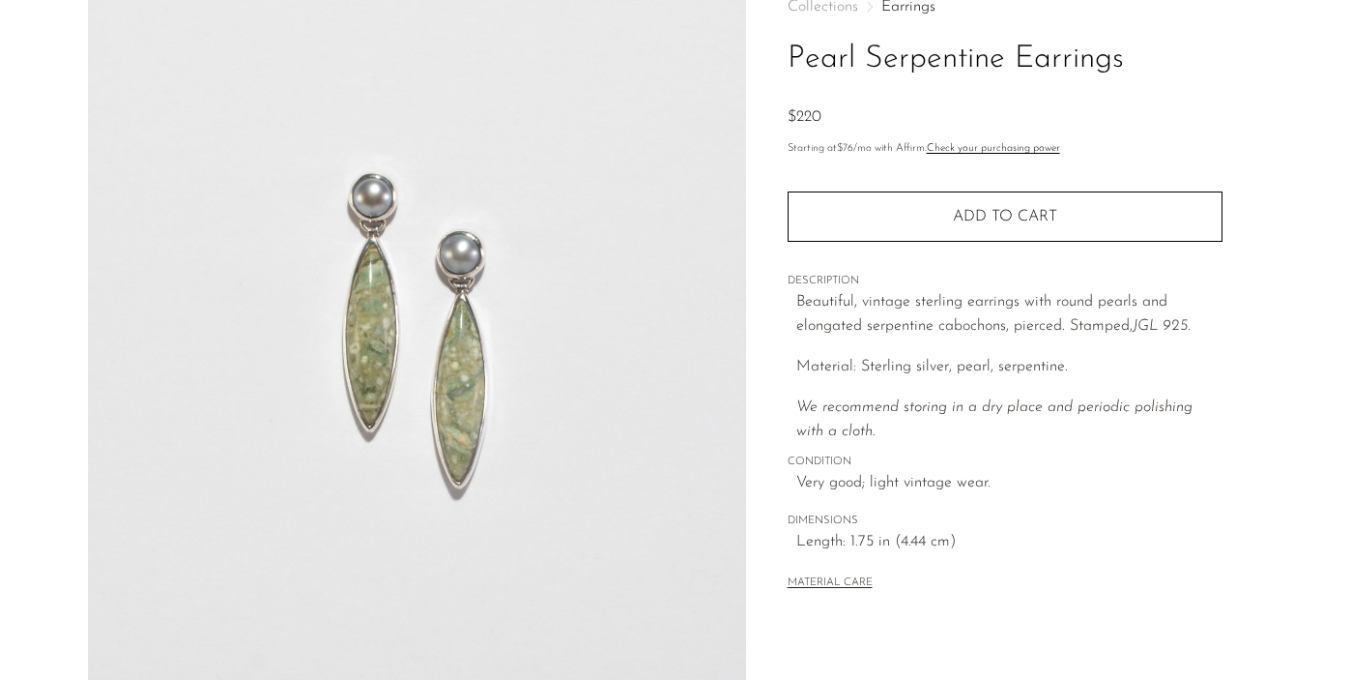
scroll to position [120, 0]
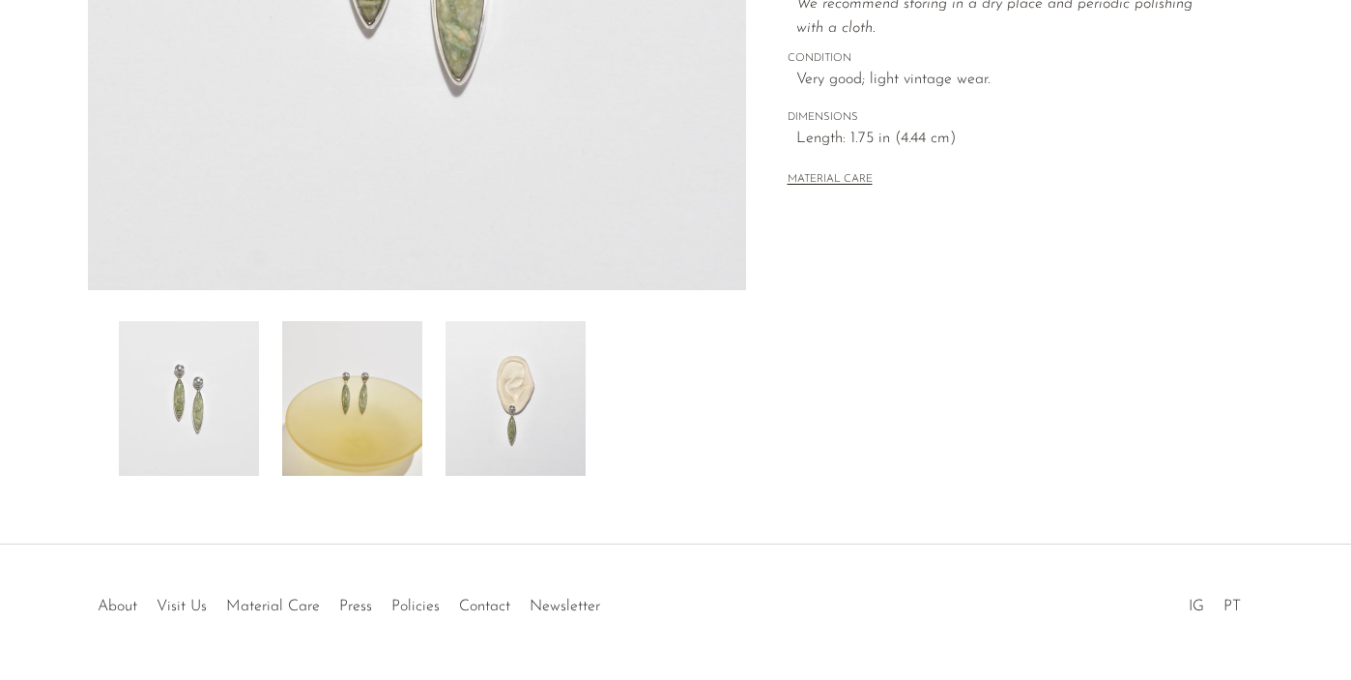
click at [507, 450] on img at bounding box center [516, 398] width 140 height 155
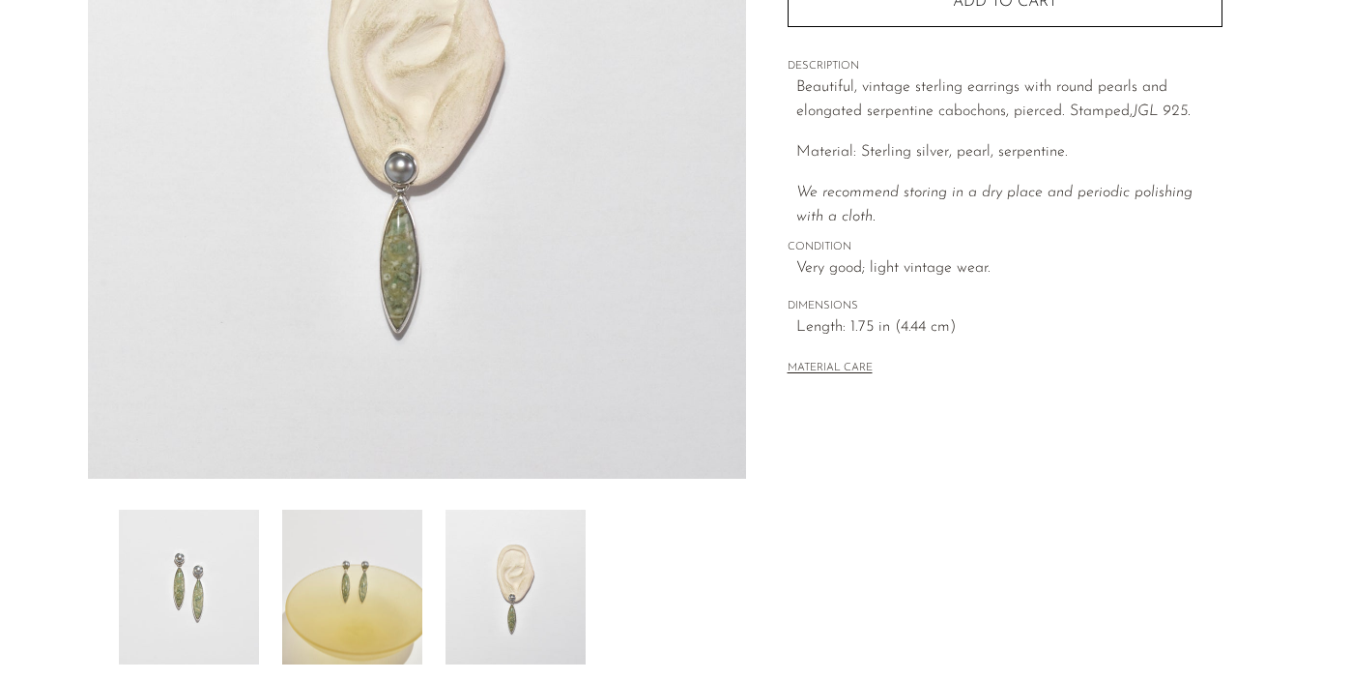
scroll to position [307, 0]
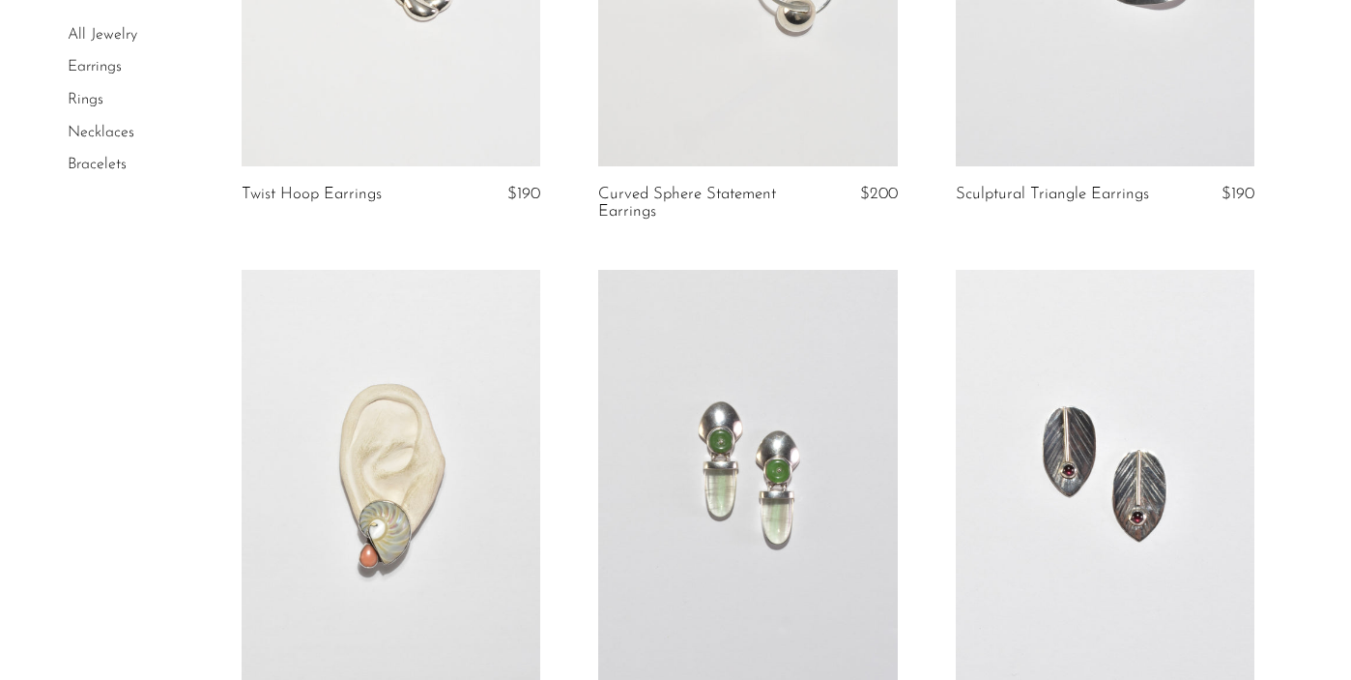
scroll to position [3183, 0]
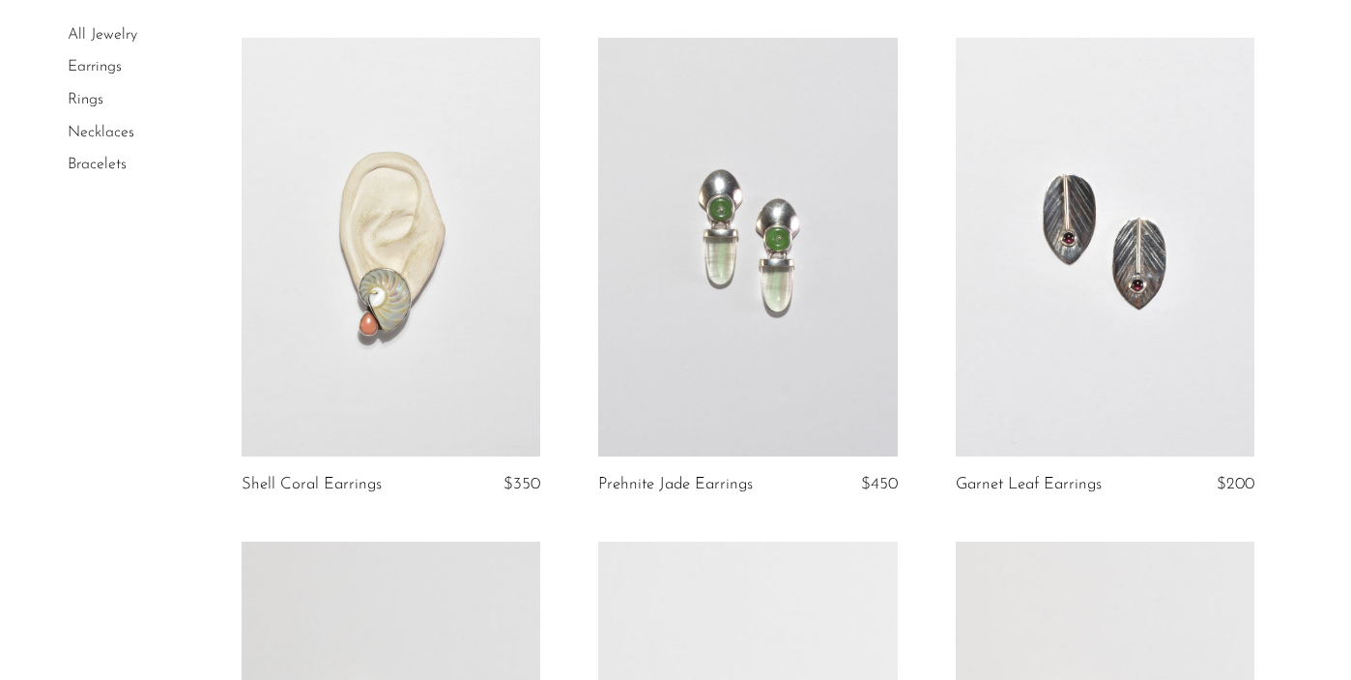
click at [422, 337] on link at bounding box center [391, 247] width 299 height 419
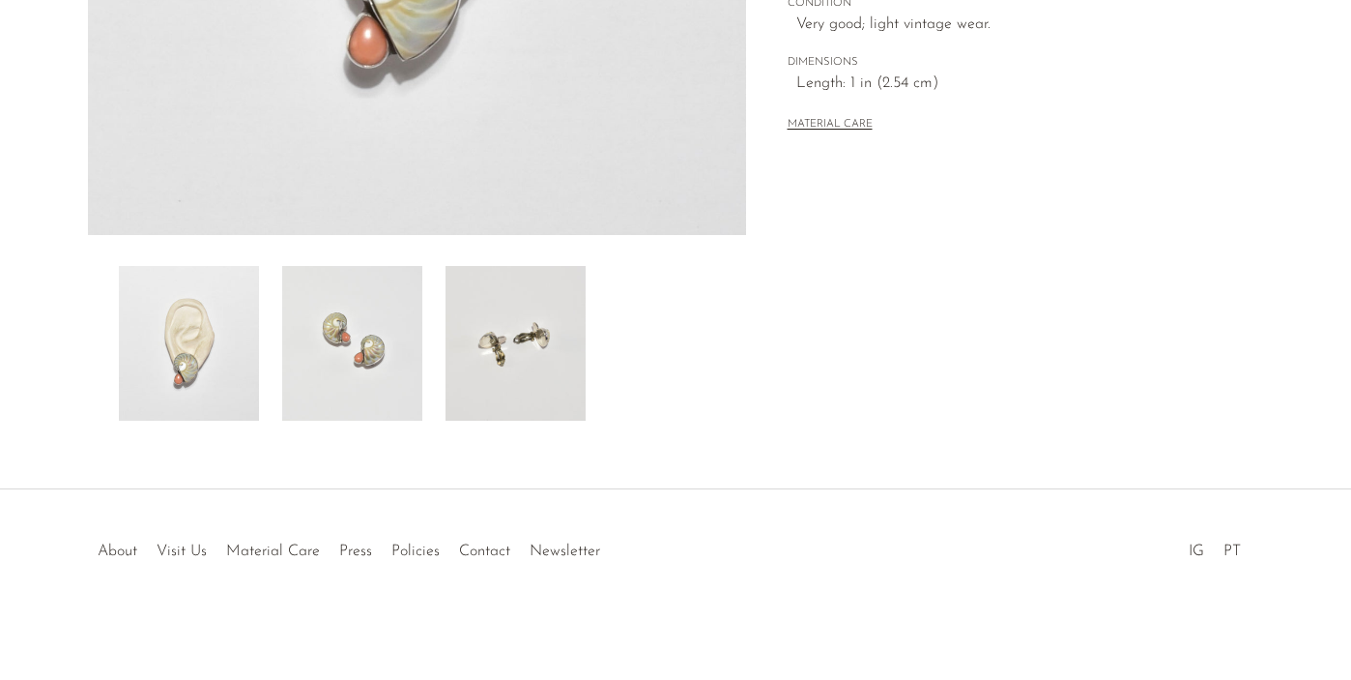
scroll to position [322, 0]
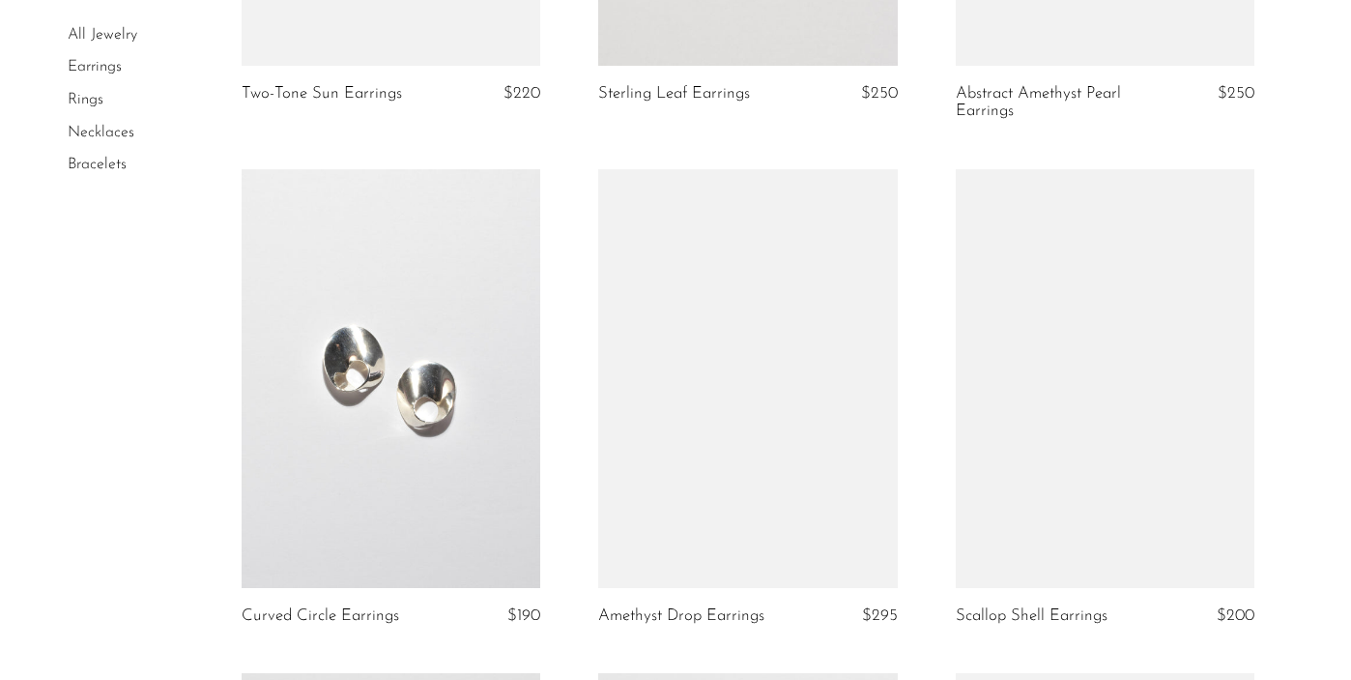
scroll to position [5100, 0]
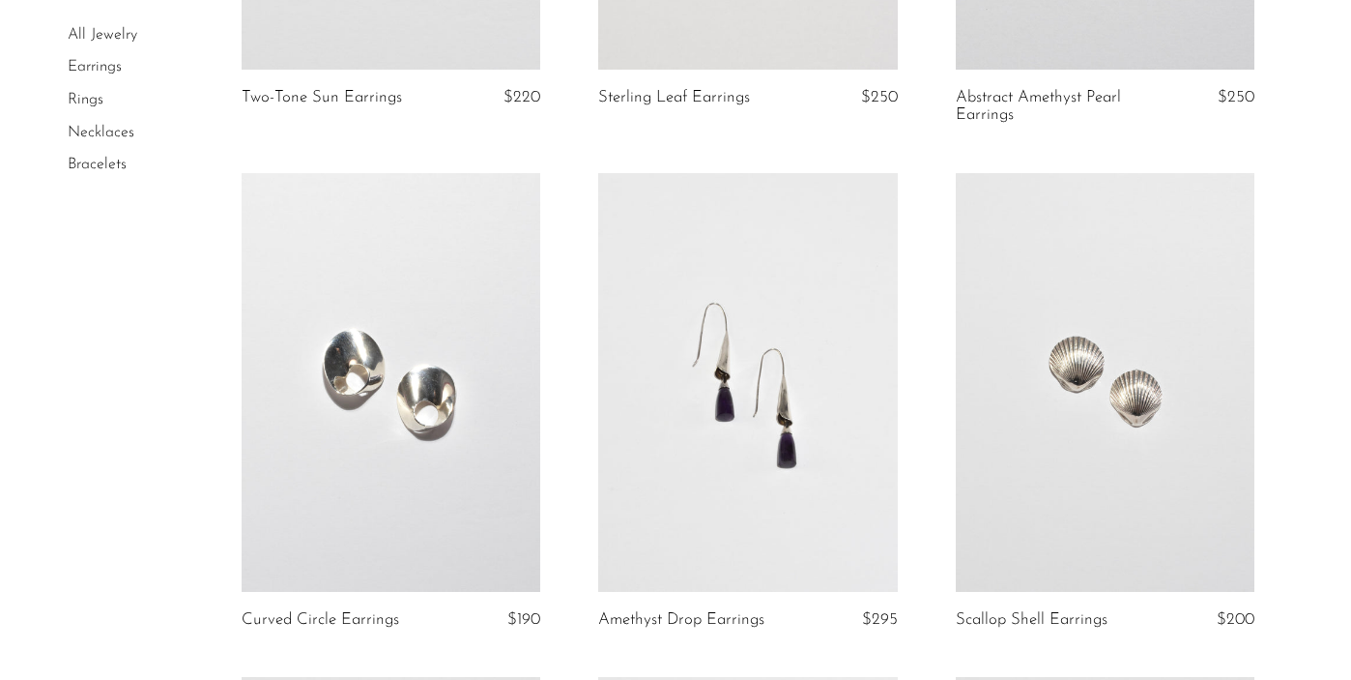
click at [763, 556] on link at bounding box center [747, 382] width 299 height 419
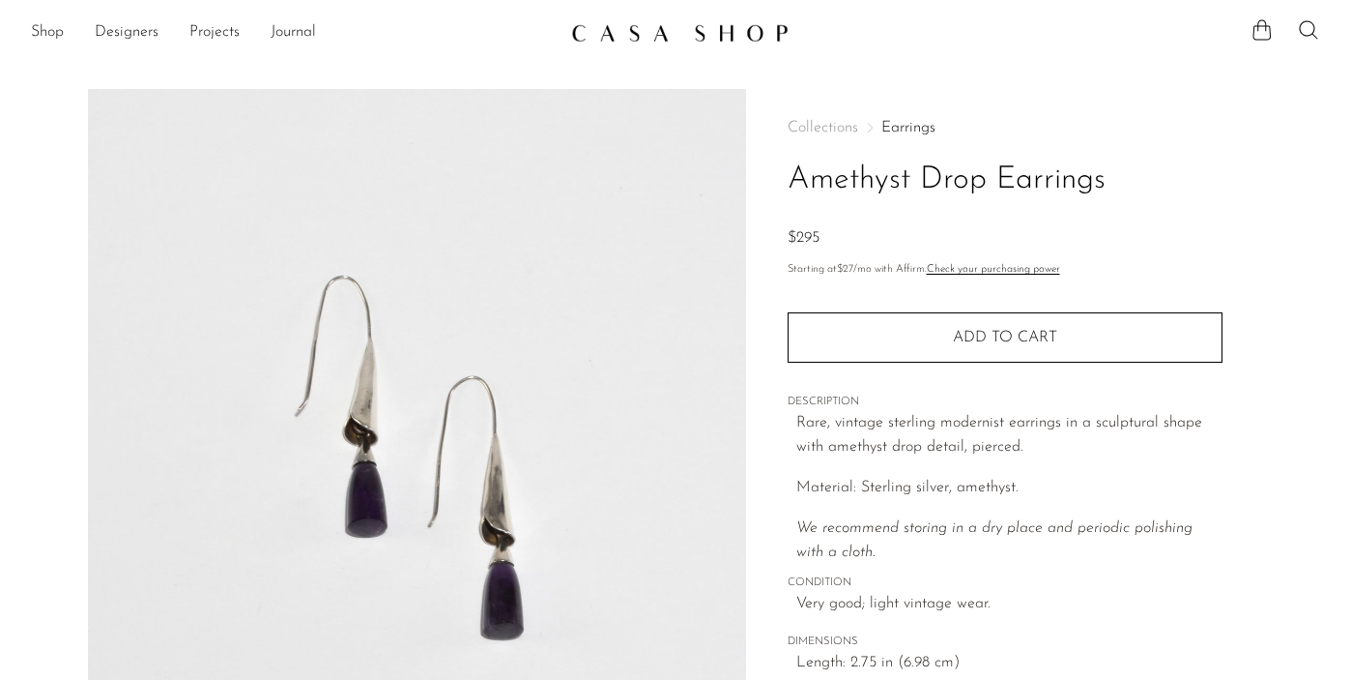
scroll to position [303, 0]
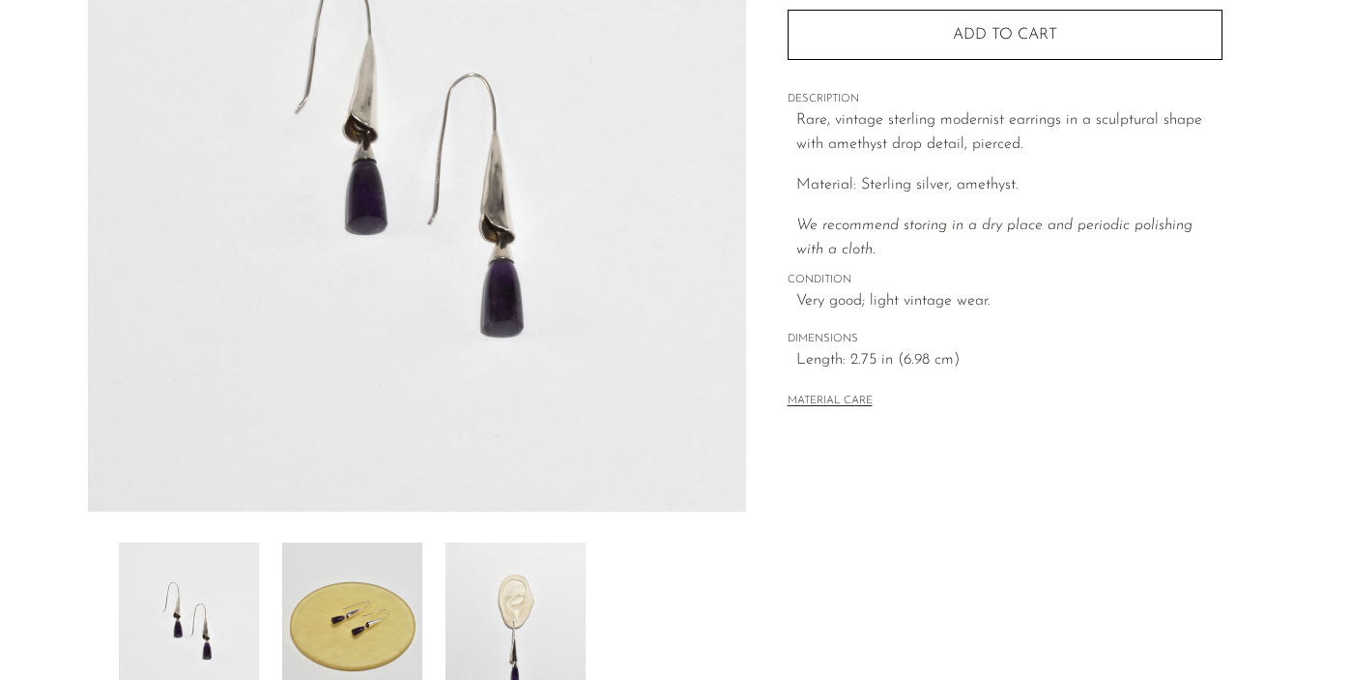
click at [536, 610] on img at bounding box center [516, 619] width 140 height 155
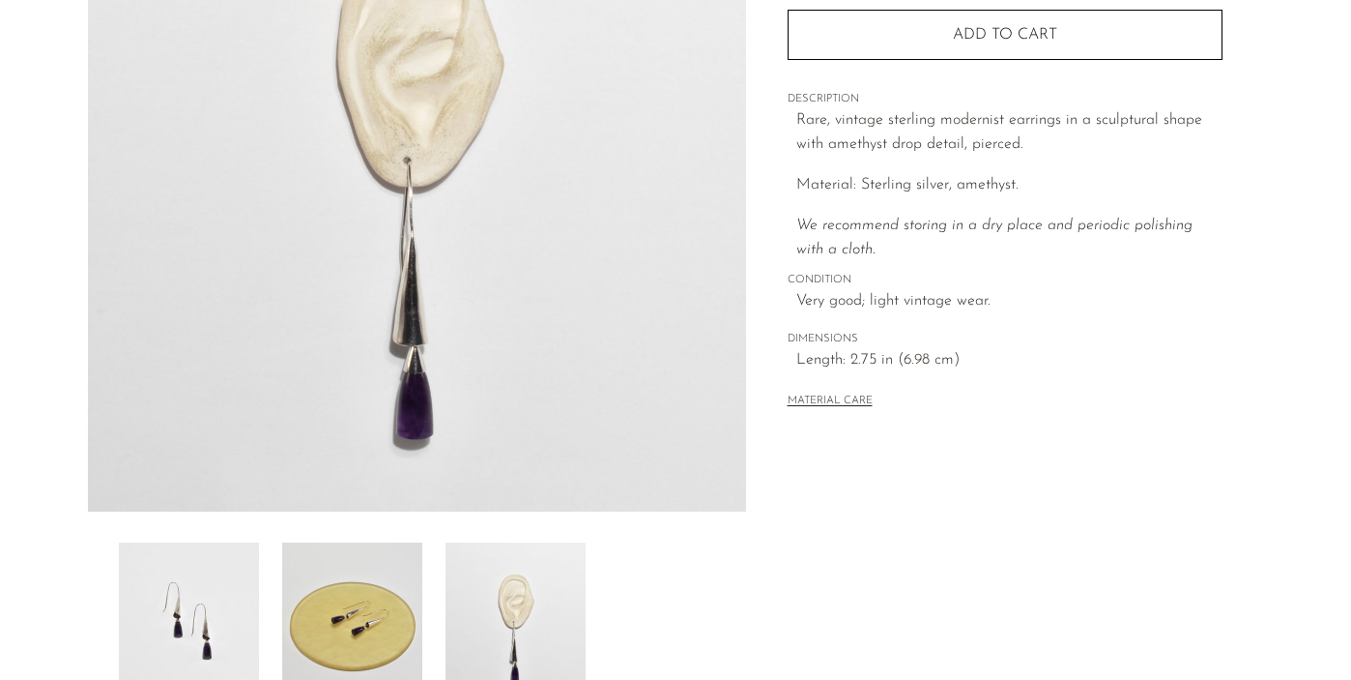
scroll to position [456, 0]
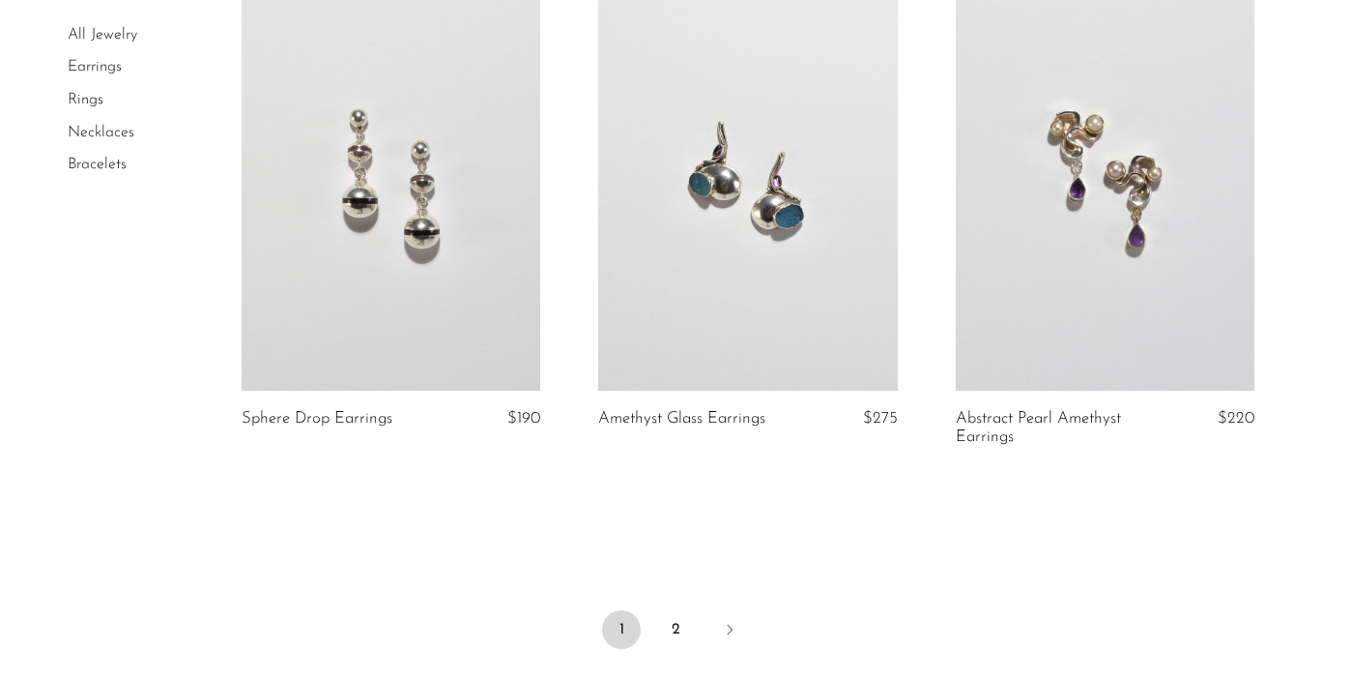
scroll to position [6070, 0]
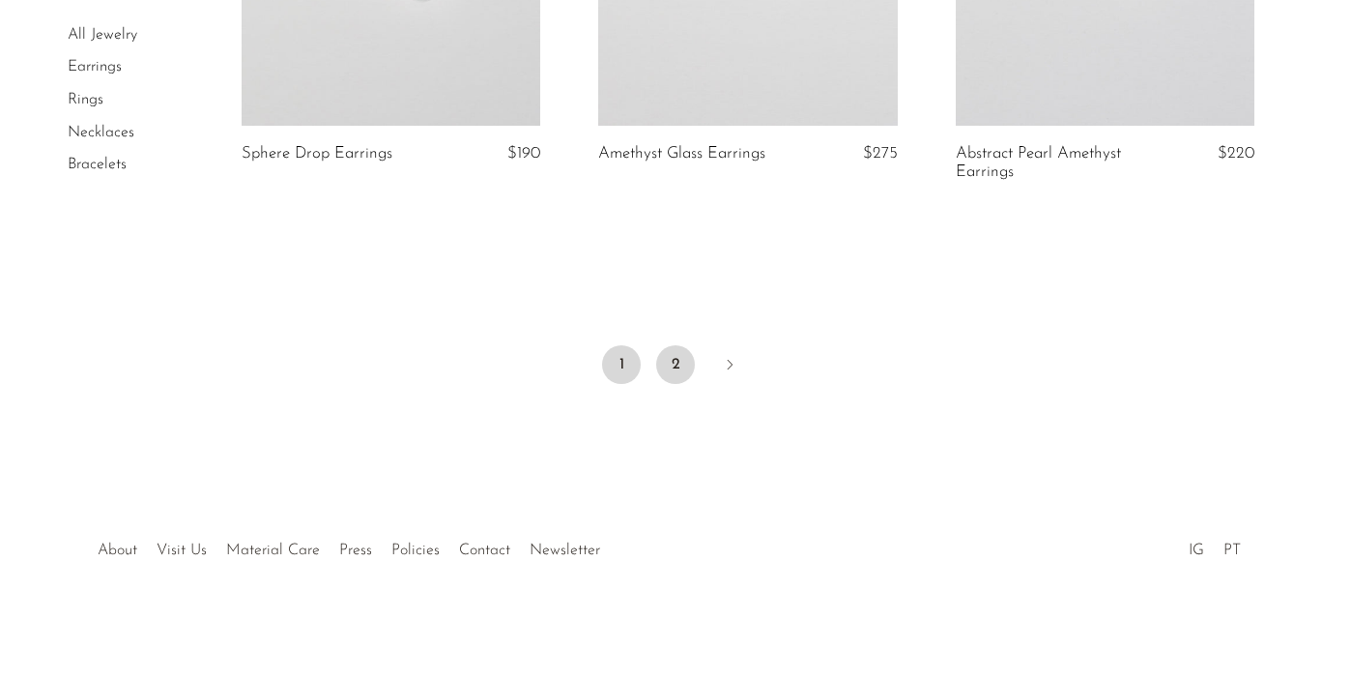
click at [672, 369] on link "2" at bounding box center [675, 364] width 39 height 39
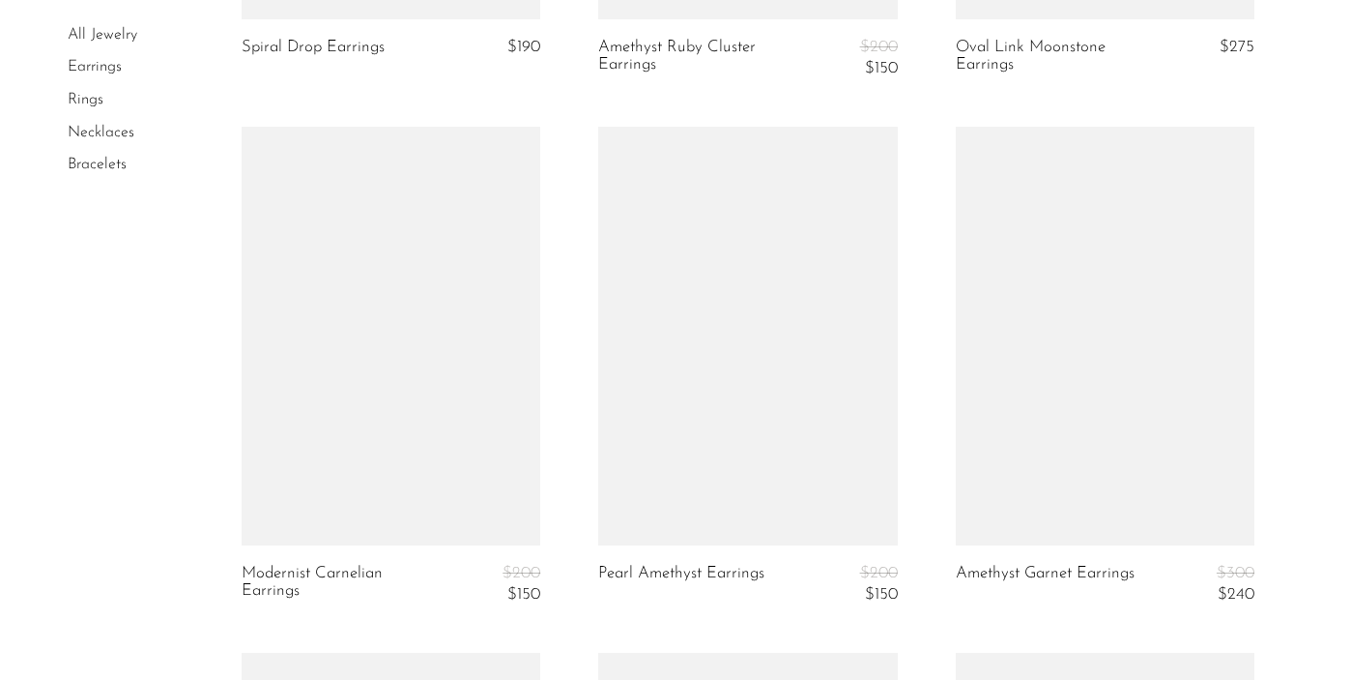
scroll to position [2146, 0]
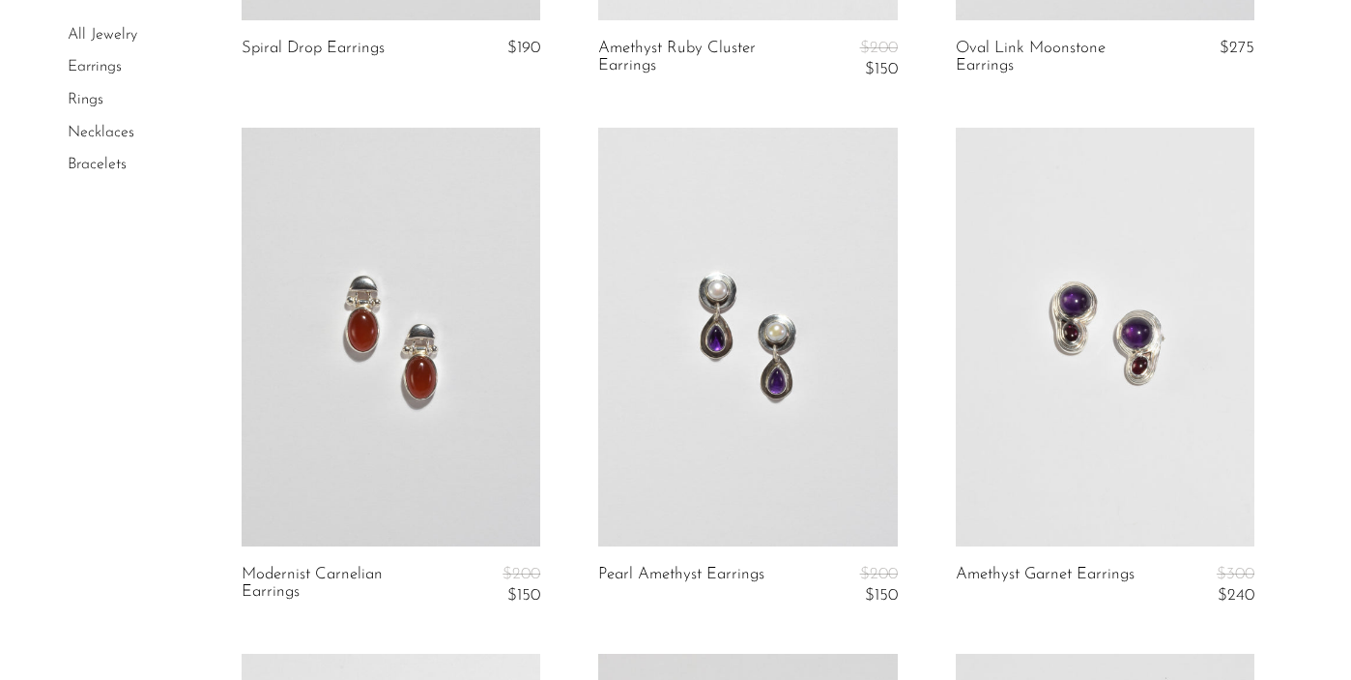
click at [461, 444] on link at bounding box center [391, 337] width 299 height 419
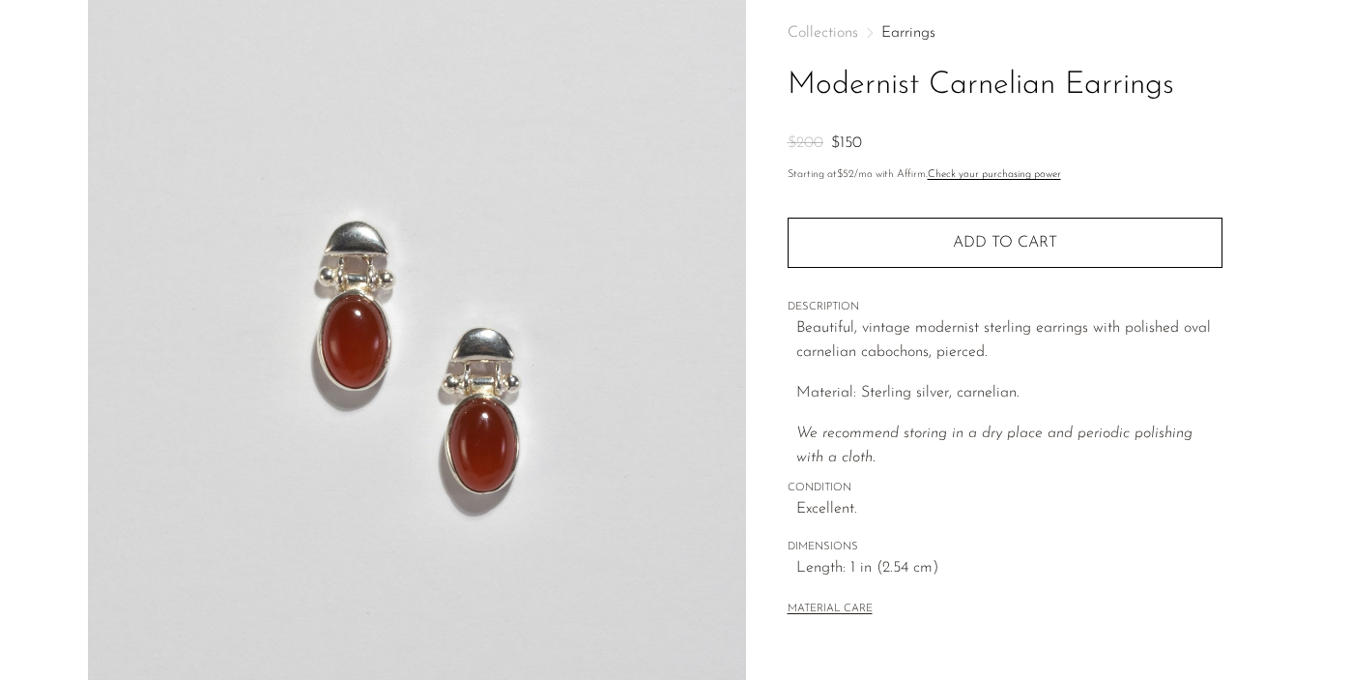
scroll to position [464, 0]
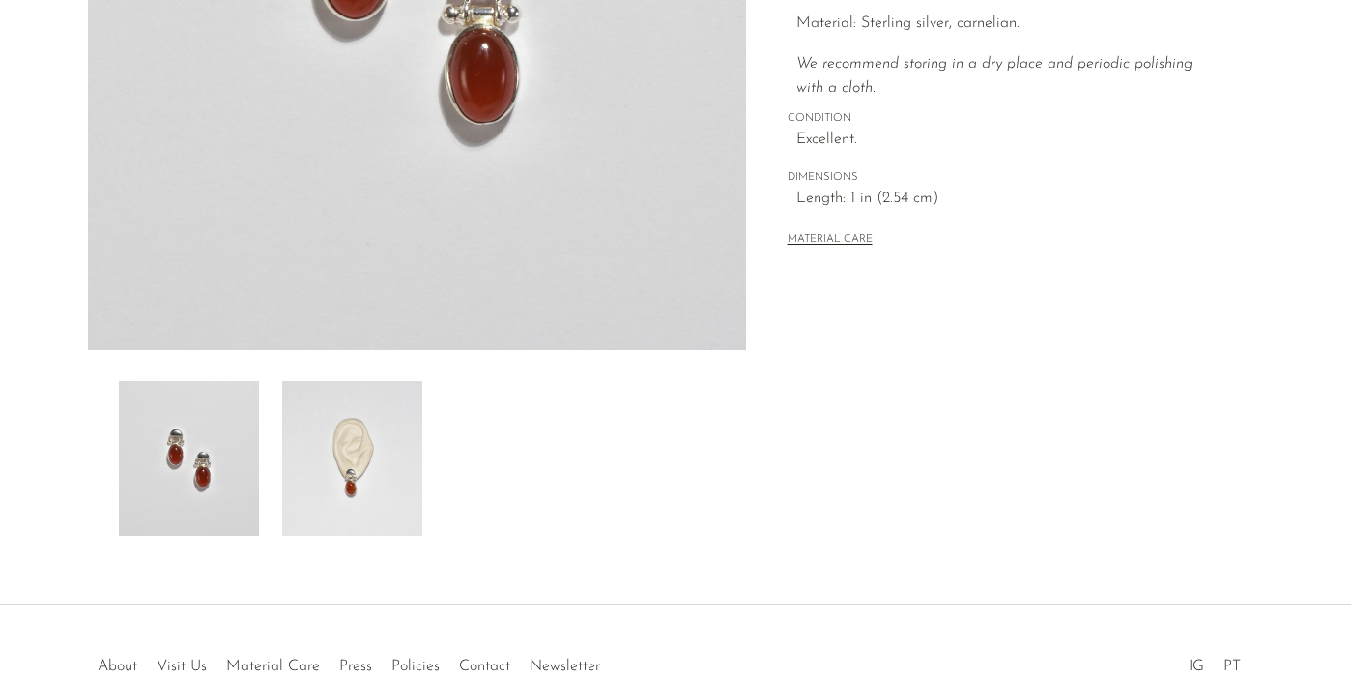
click at [374, 507] on img at bounding box center [352, 458] width 140 height 155
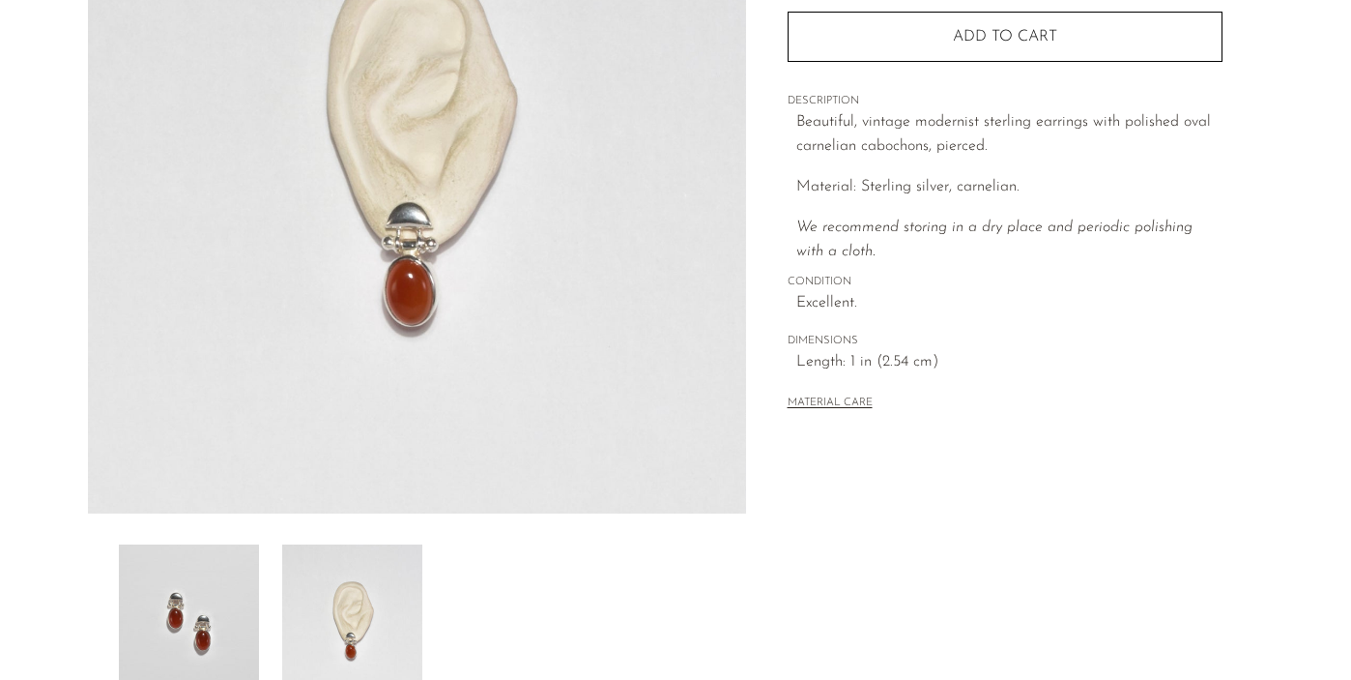
scroll to position [292, 0]
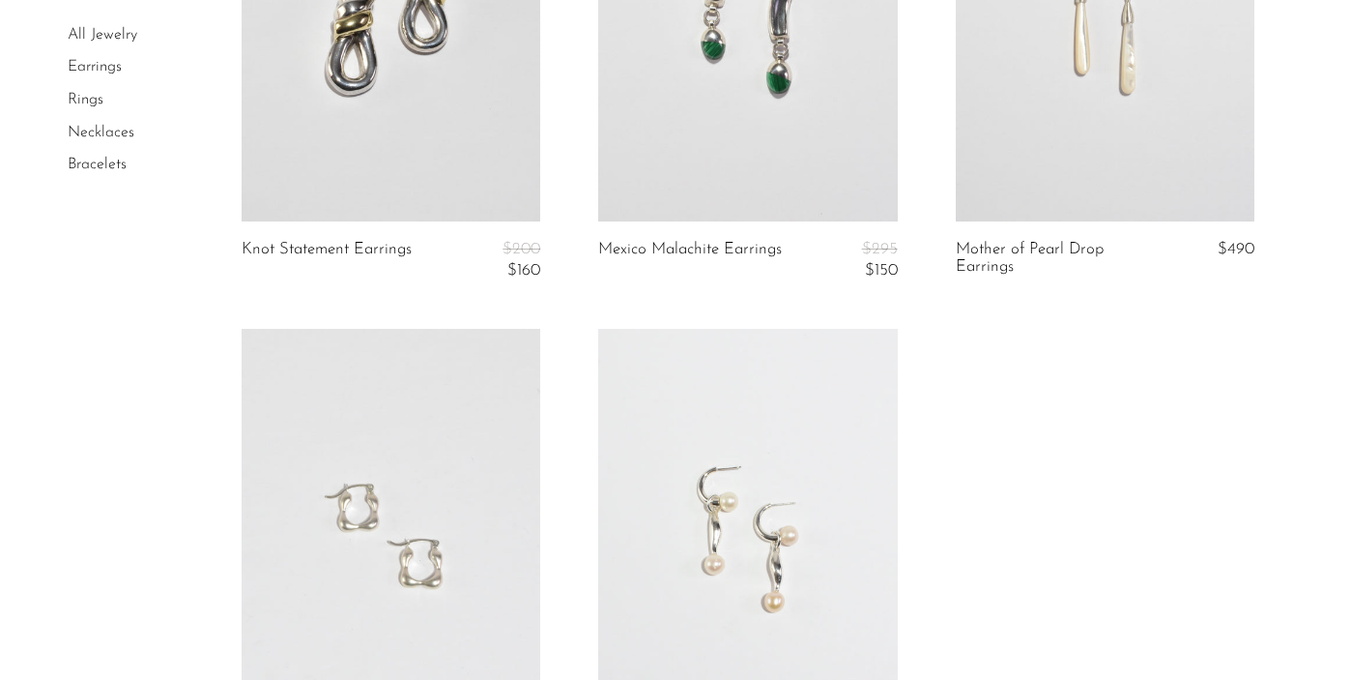
scroll to position [4464, 0]
